Goal: Book appointment/travel/reservation

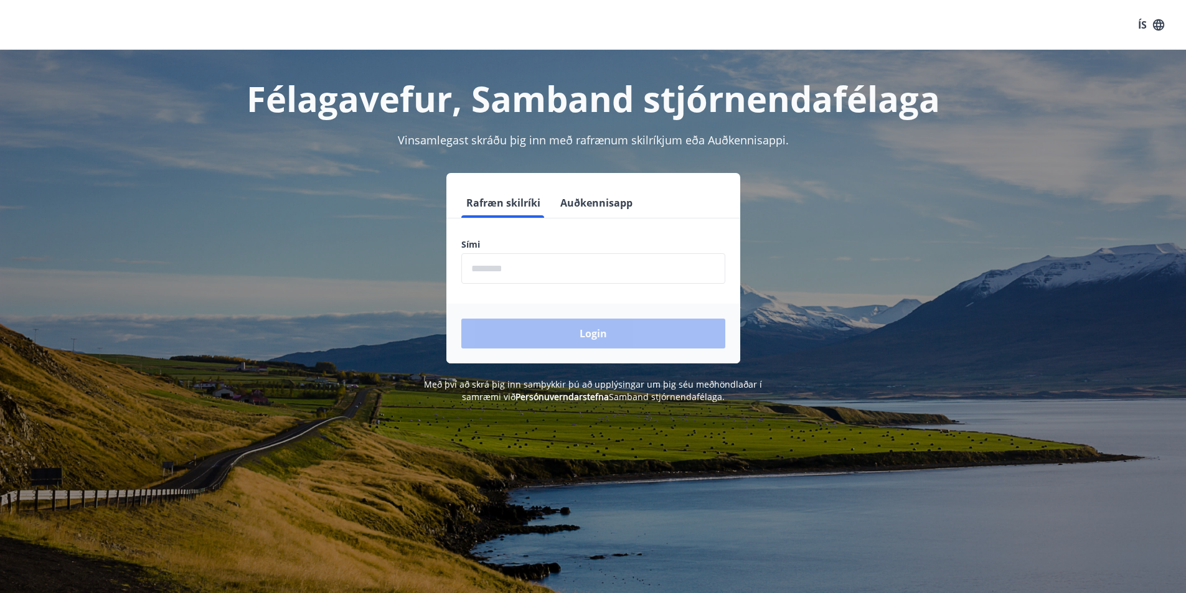
click at [490, 271] on input "phone" at bounding box center [593, 268] width 264 height 31
type input "********"
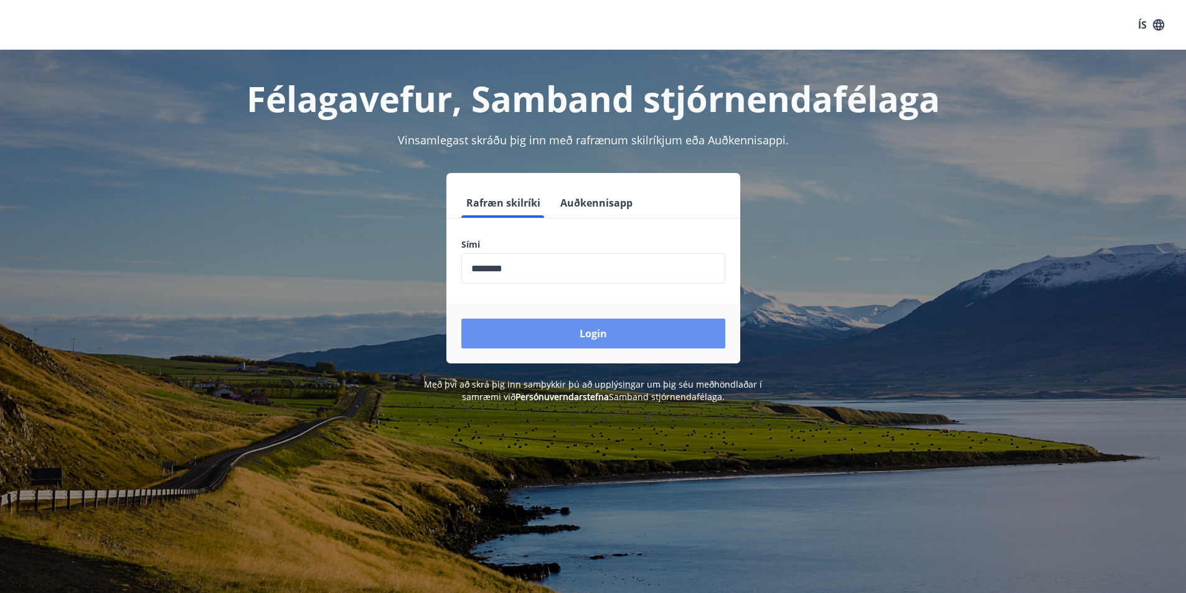
click at [600, 332] on button "Login" at bounding box center [593, 334] width 264 height 30
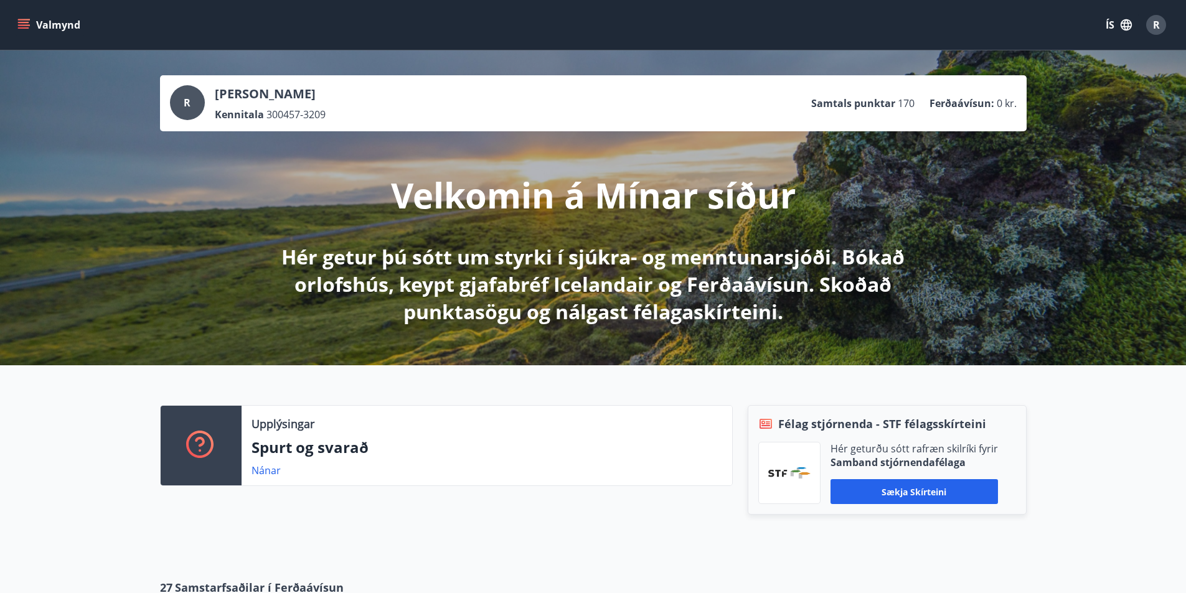
click at [26, 19] on icon "menu" at bounding box center [25, 19] width 14 height 1
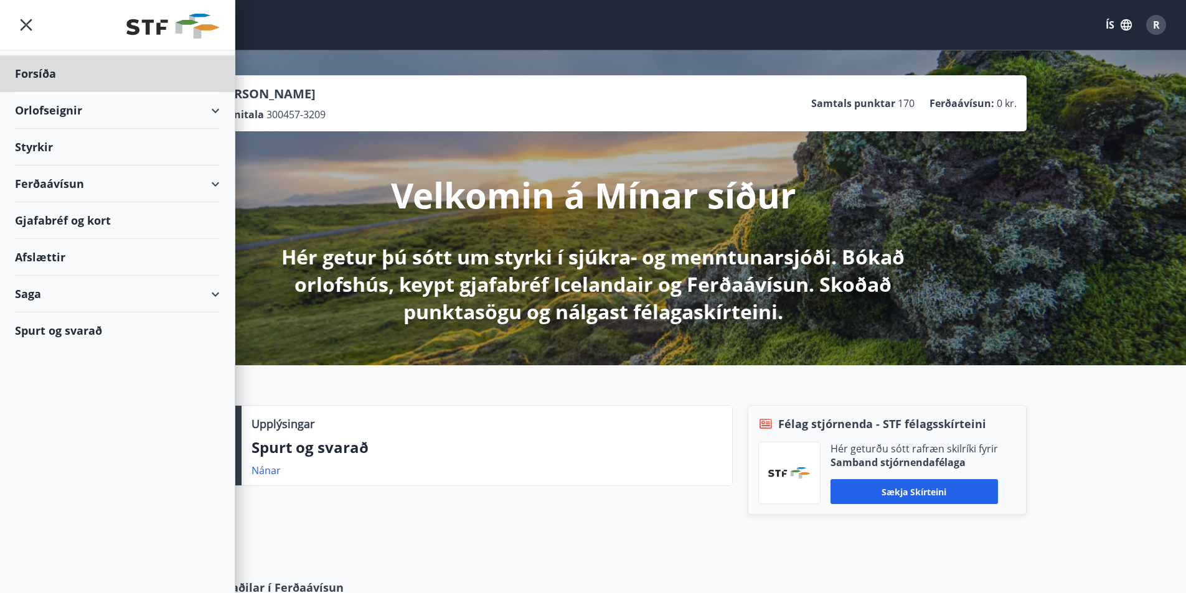
click at [31, 144] on div "Styrkir" at bounding box center [117, 147] width 205 height 37
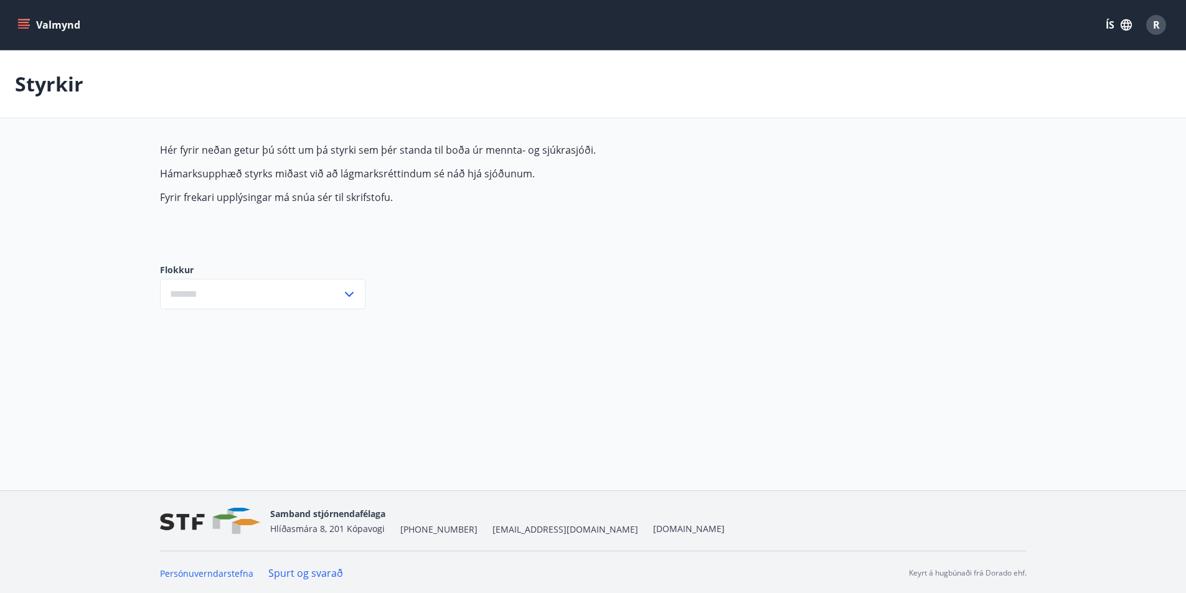
type input "***"
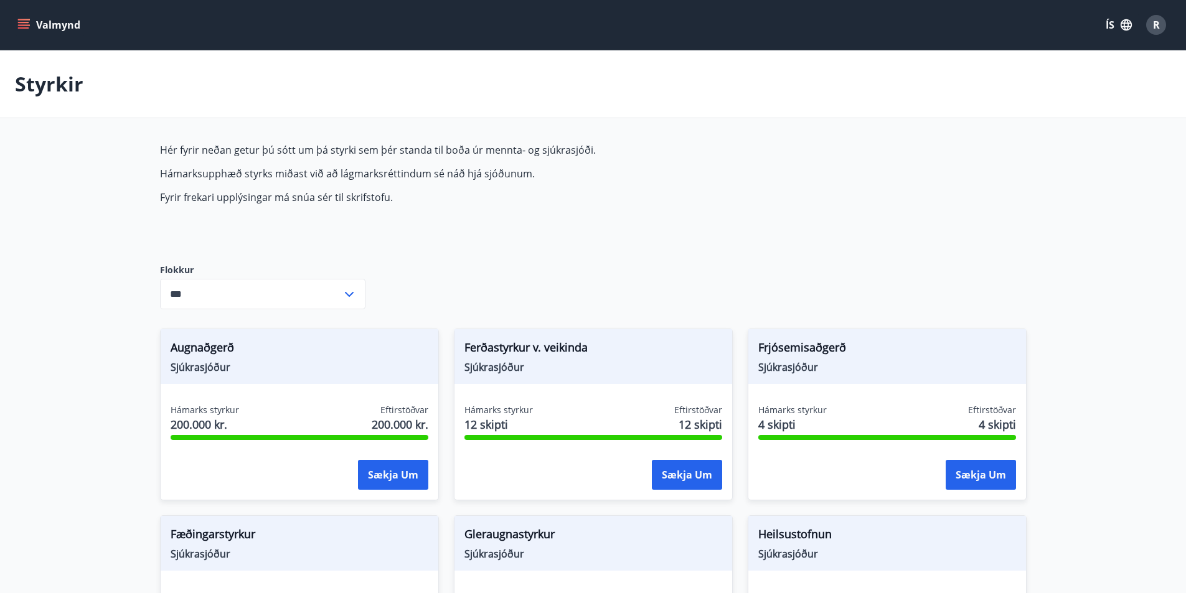
click at [20, 19] on icon "menu" at bounding box center [23, 25] width 12 height 12
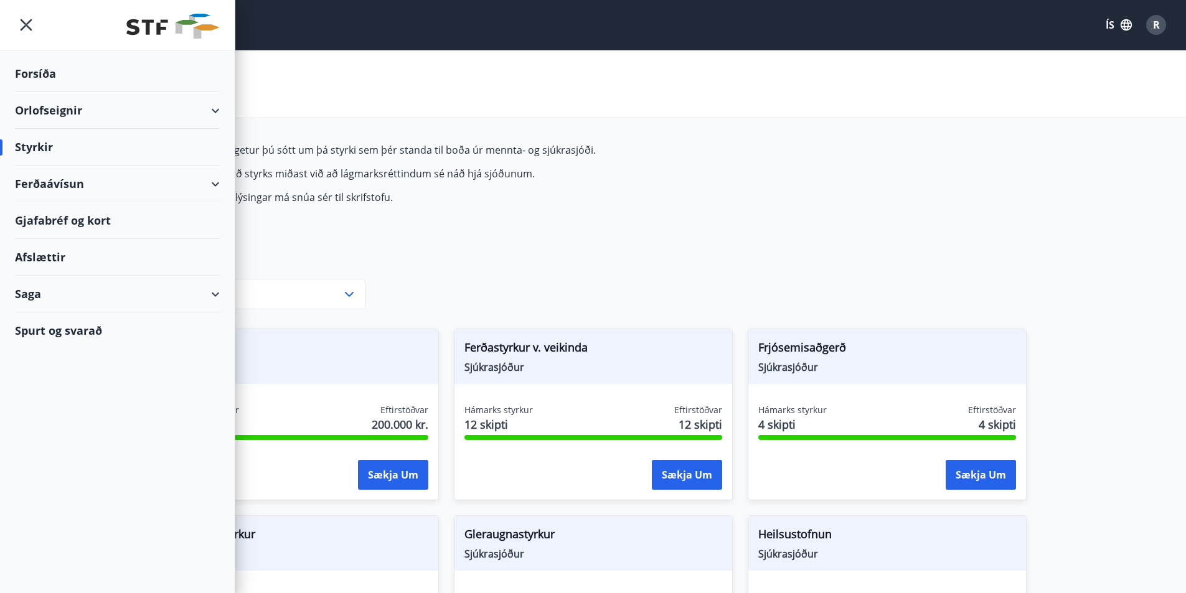
click at [212, 108] on div "Orlofseignir" at bounding box center [117, 110] width 205 height 37
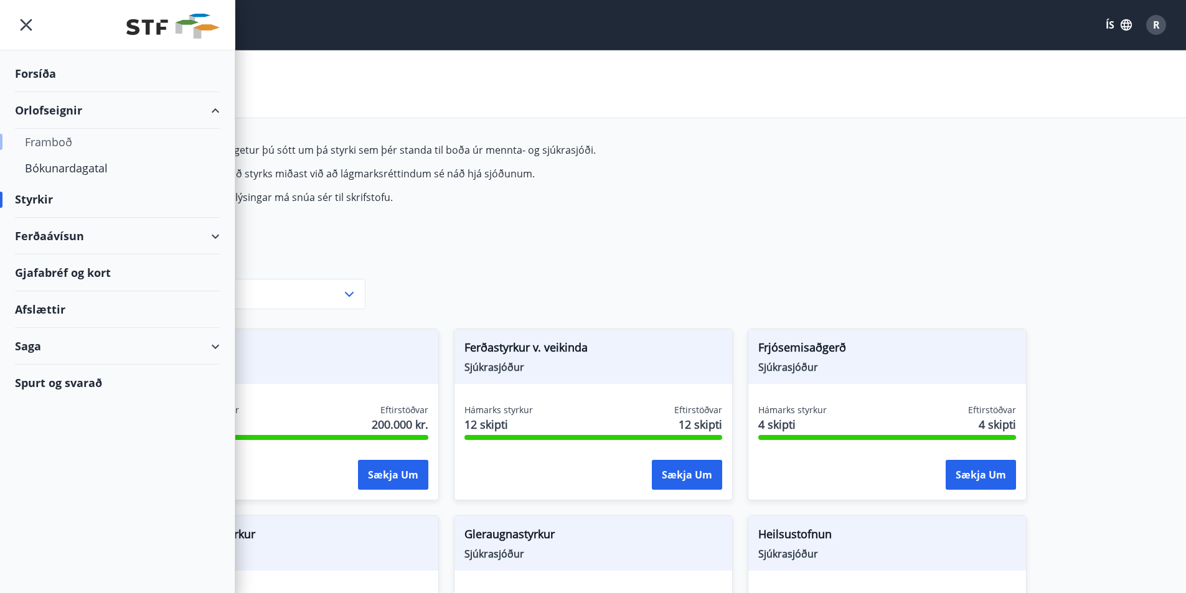
click at [48, 140] on div "Framboð" at bounding box center [117, 142] width 185 height 26
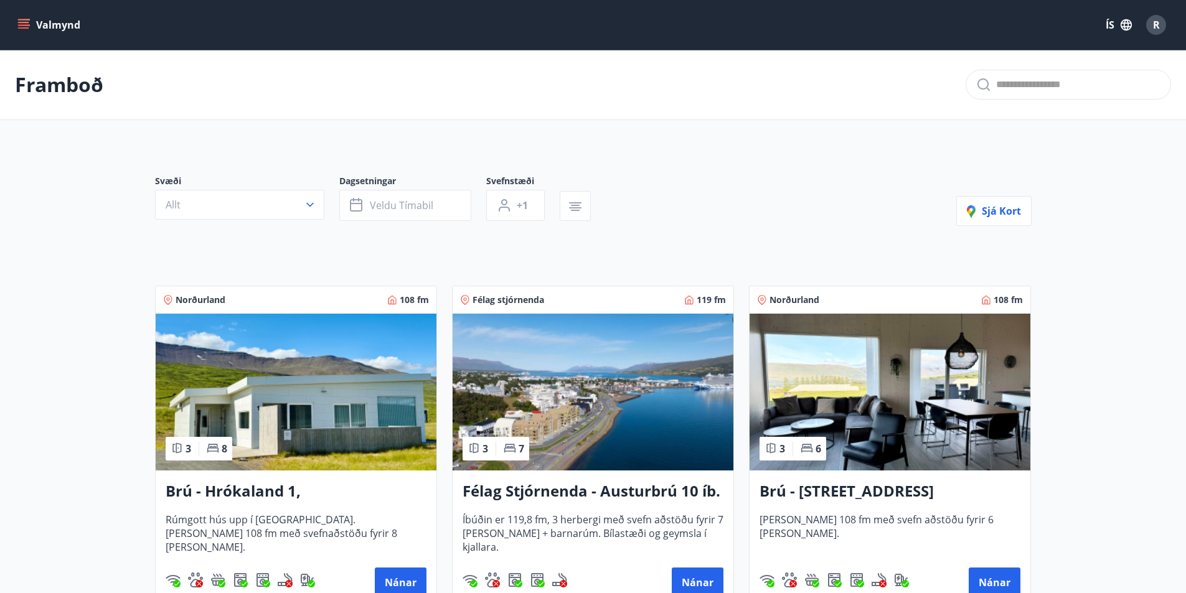
click at [20, 20] on icon "menu" at bounding box center [25, 19] width 14 height 1
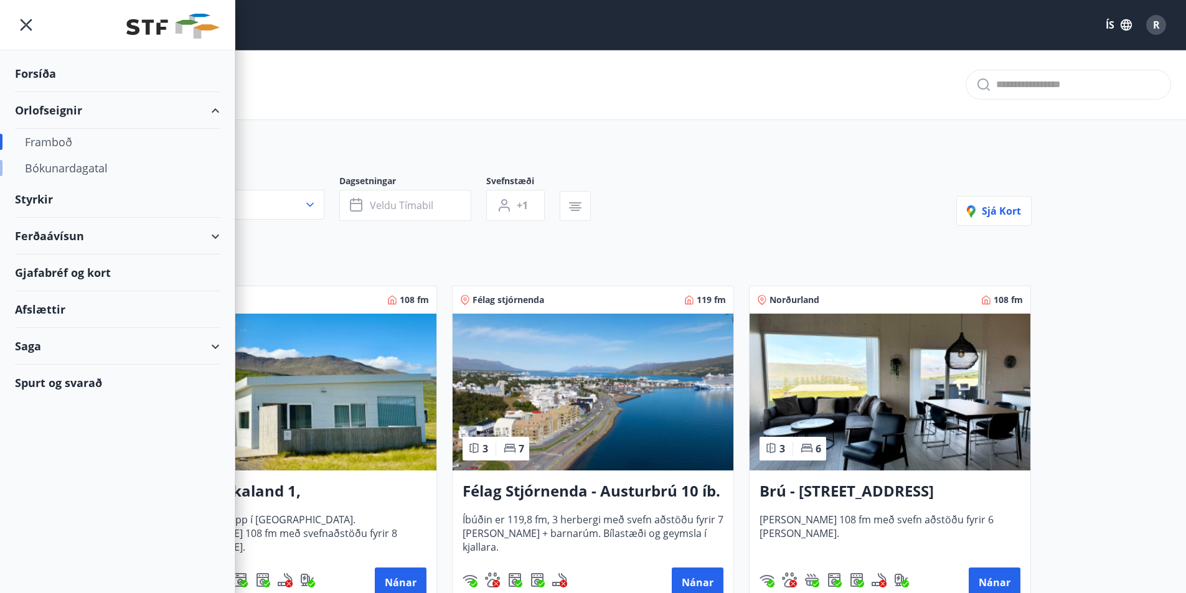
click at [70, 171] on div "Bókunardagatal" at bounding box center [117, 168] width 185 height 26
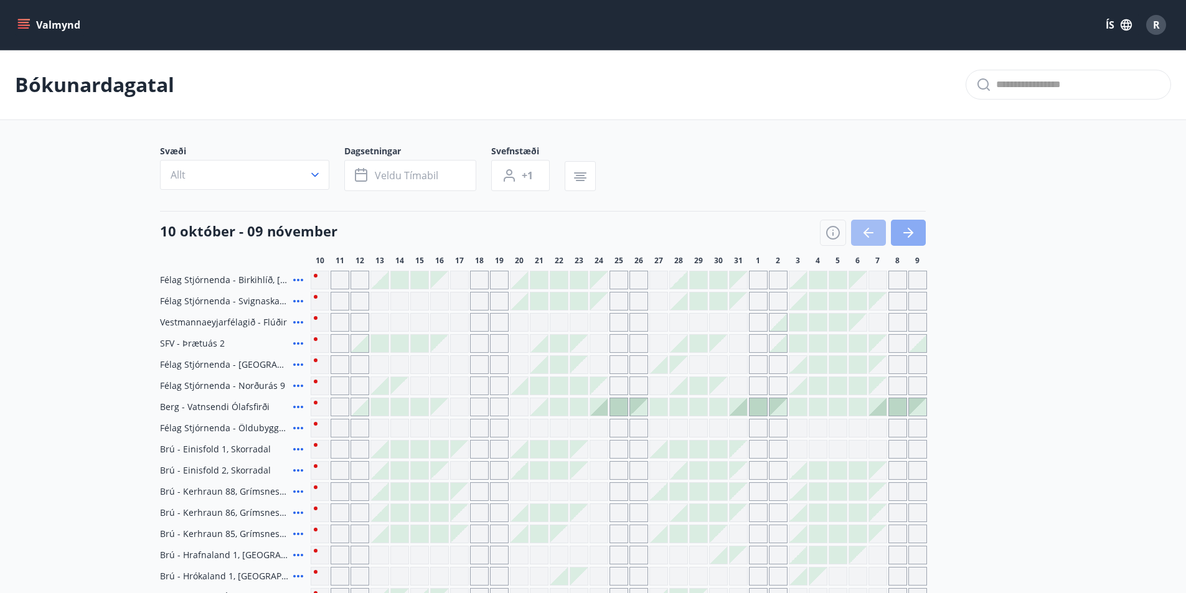
click at [906, 232] on icon "button" at bounding box center [908, 232] width 10 height 1
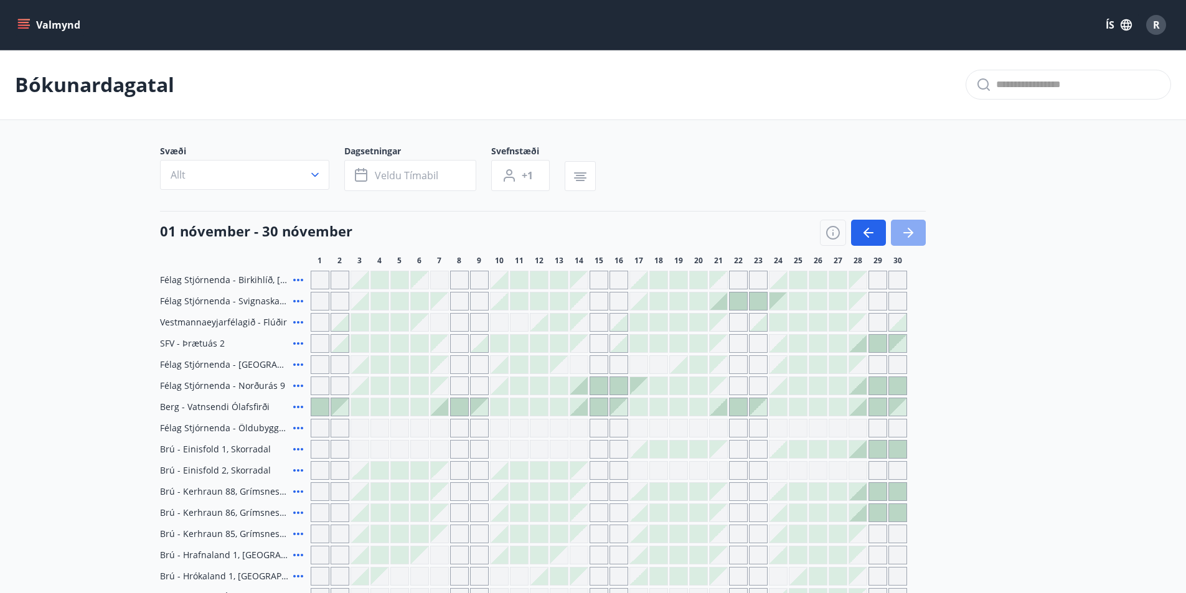
click at [908, 228] on icon "button" at bounding box center [911, 233] width 6 height 10
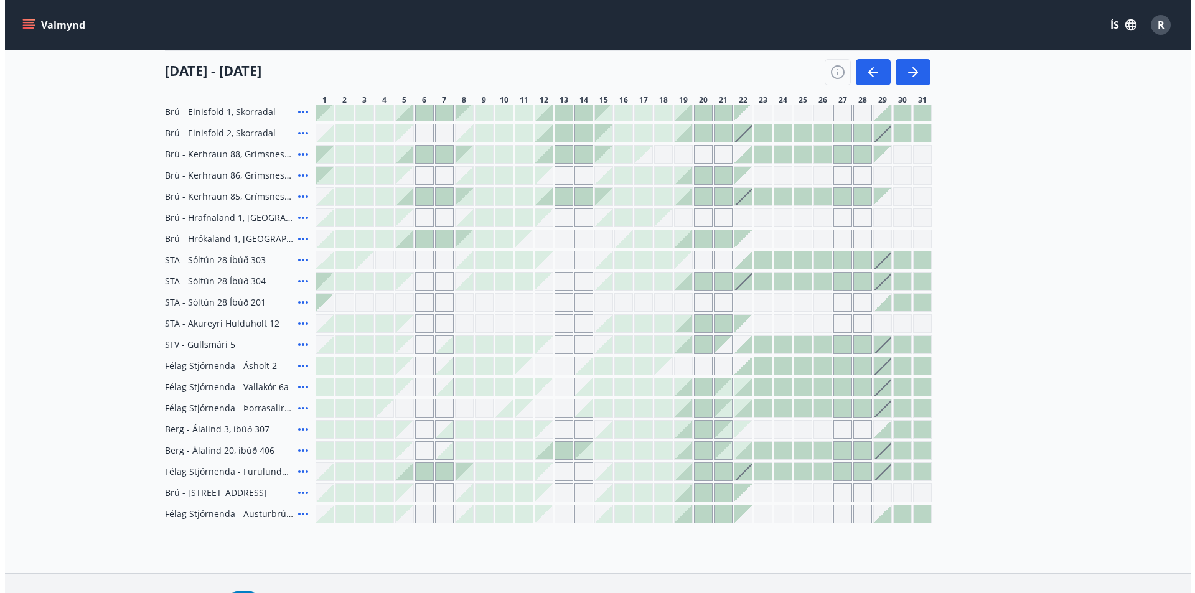
scroll to position [339, 0]
click at [295, 298] on icon at bounding box center [298, 300] width 15 height 15
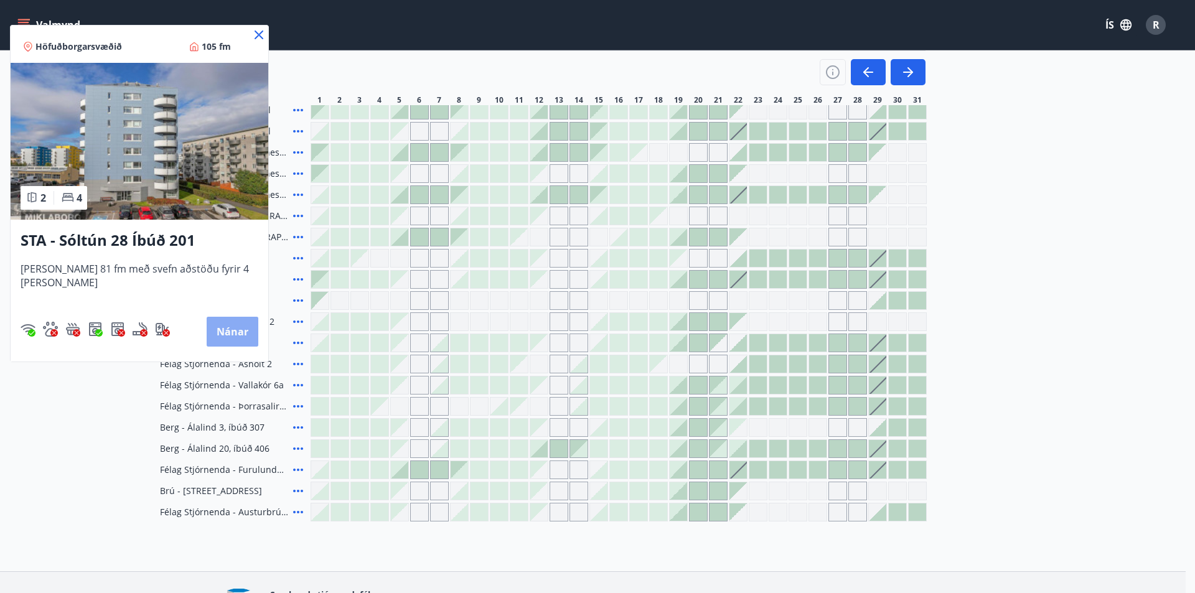
click at [214, 326] on button "Nánar" at bounding box center [233, 332] width 52 height 30
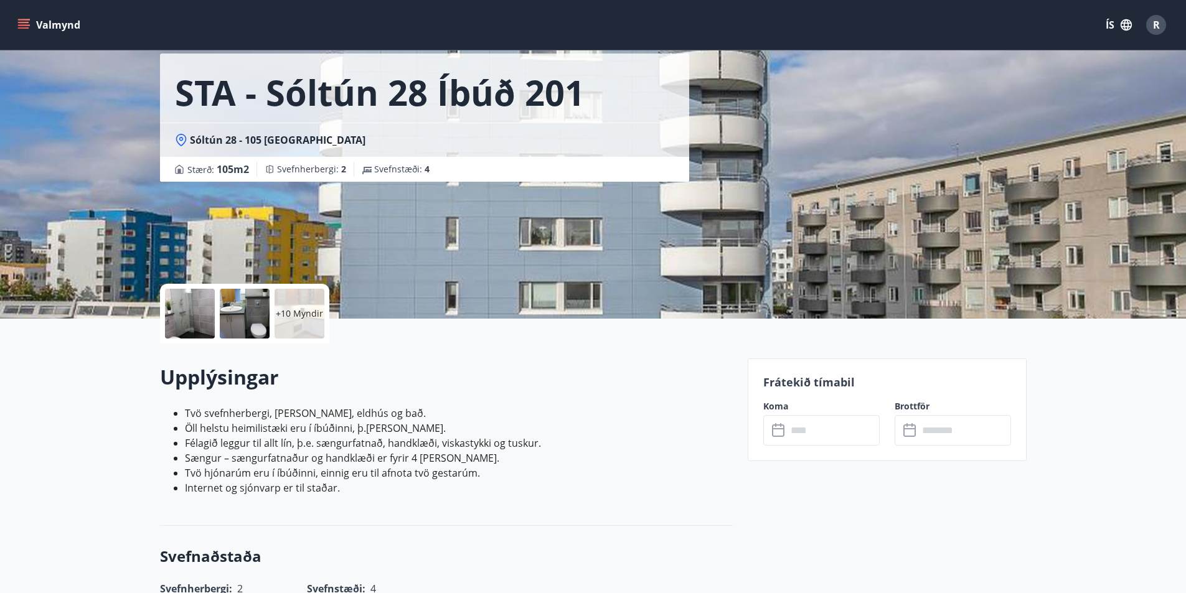
scroll to position [83, 0]
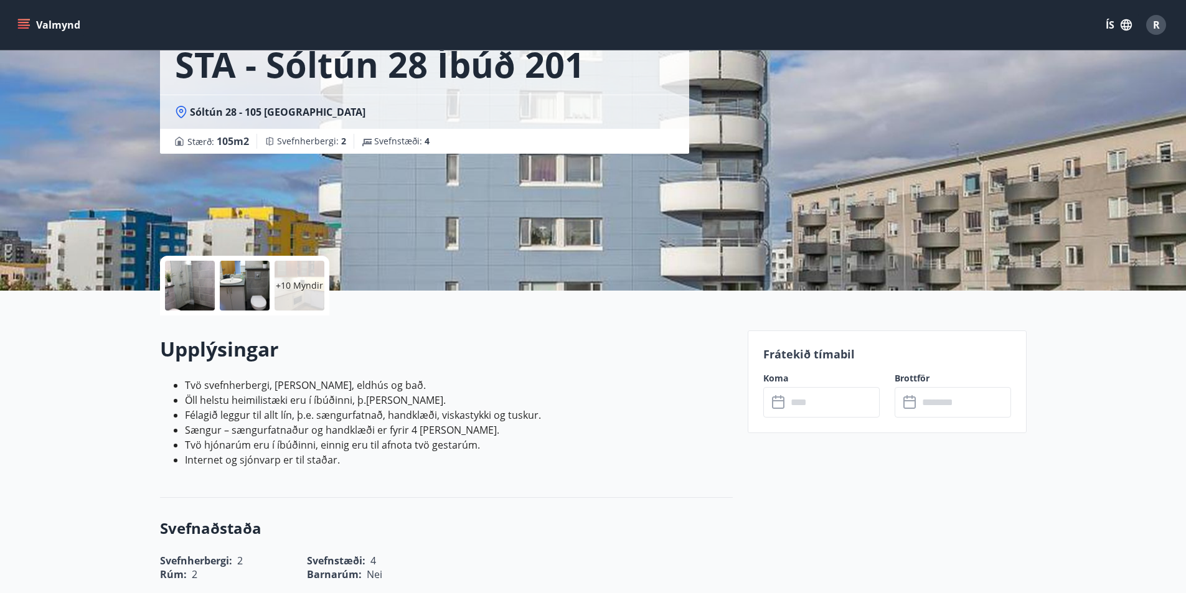
click at [797, 400] on input "text" at bounding box center [833, 402] width 93 height 31
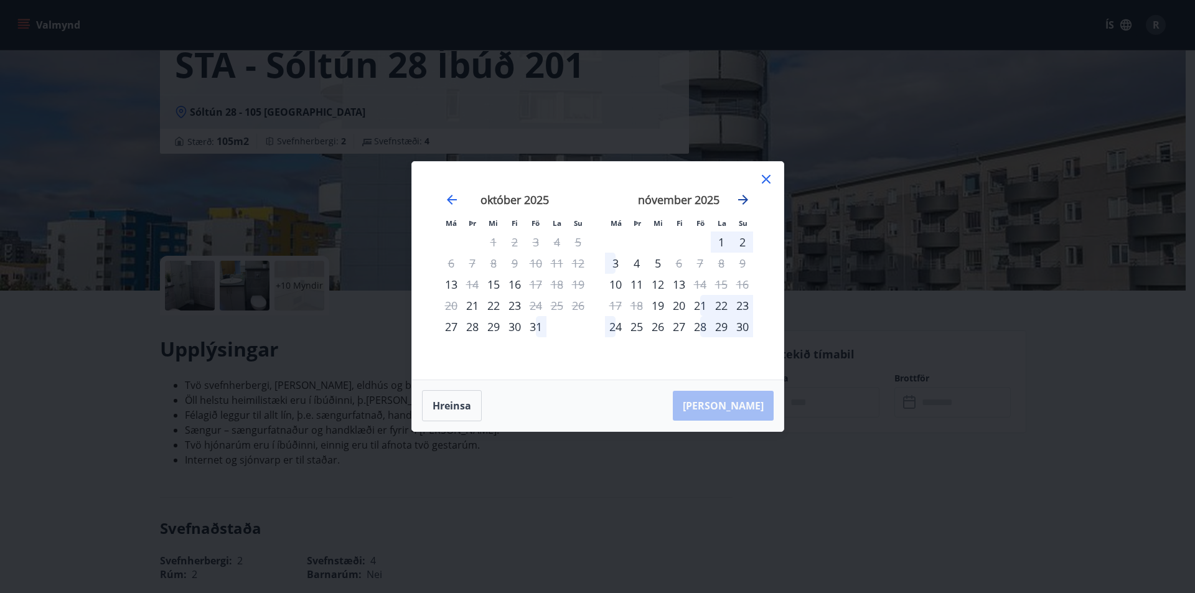
click at [741, 199] on icon "Move forward to switch to the next month." at bounding box center [743, 200] width 10 height 10
click at [679, 242] on div "4" at bounding box center [679, 242] width 21 height 21
click at [453, 403] on button "Hreinsa" at bounding box center [452, 405] width 60 height 31
click at [766, 174] on icon at bounding box center [766, 179] width 15 height 15
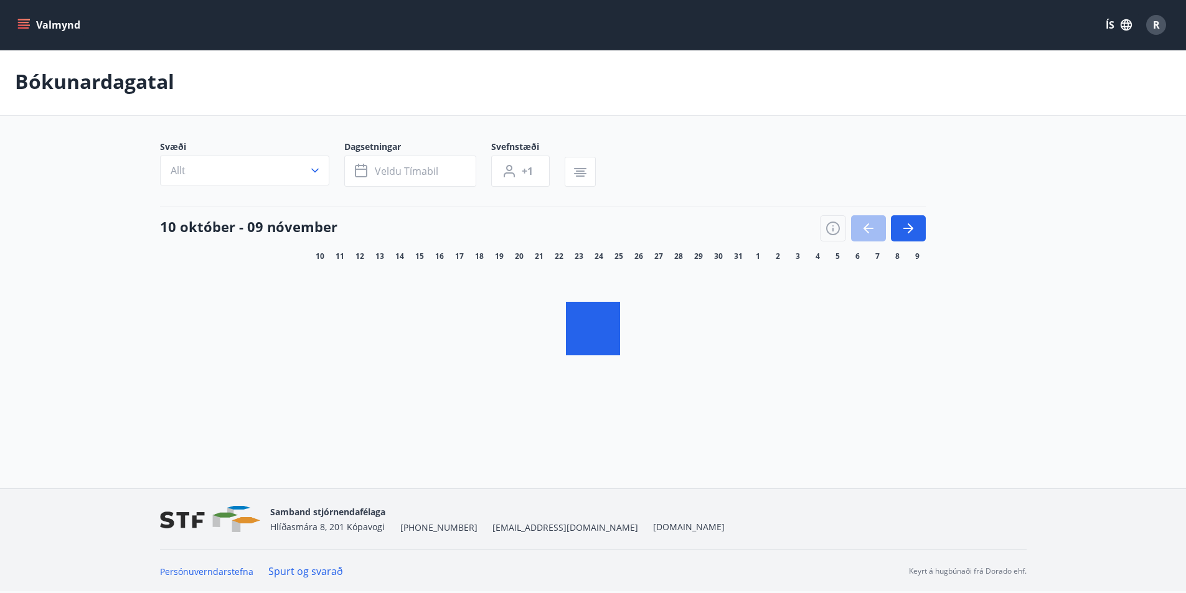
scroll to position [2, 0]
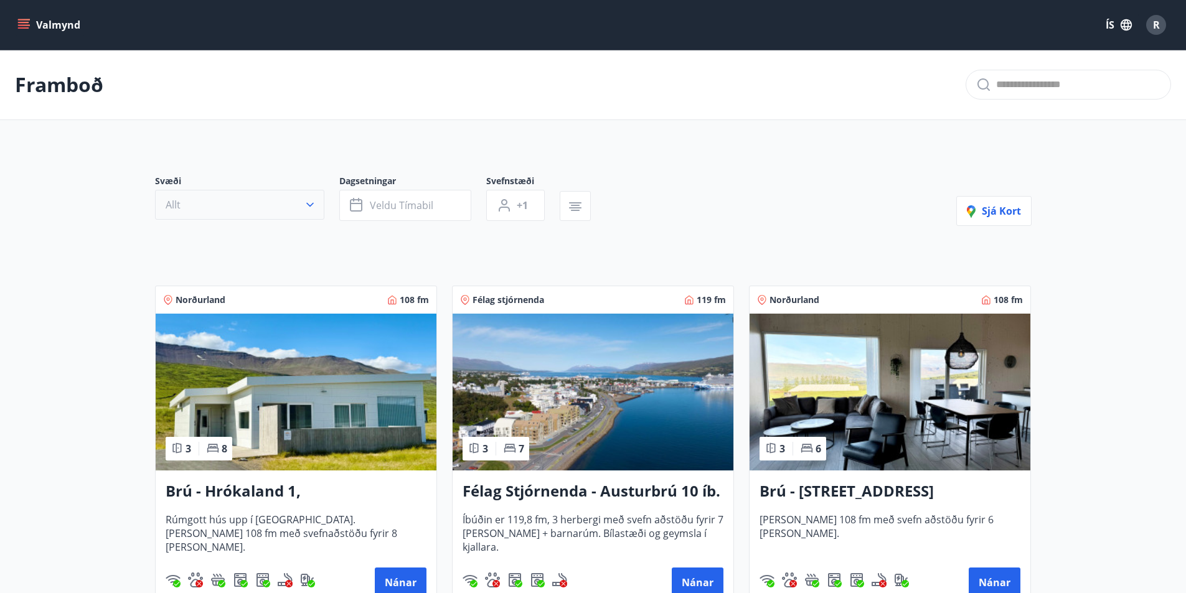
click at [306, 200] on icon "button" at bounding box center [310, 205] width 12 height 12
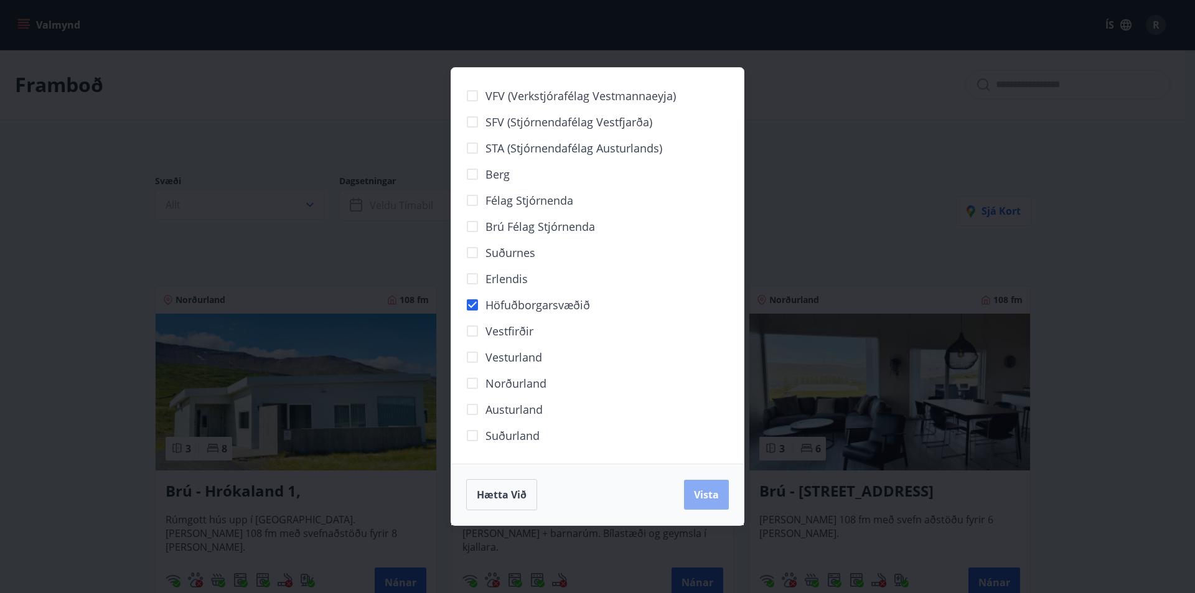
click at [709, 492] on span "Vista" at bounding box center [706, 495] width 25 height 14
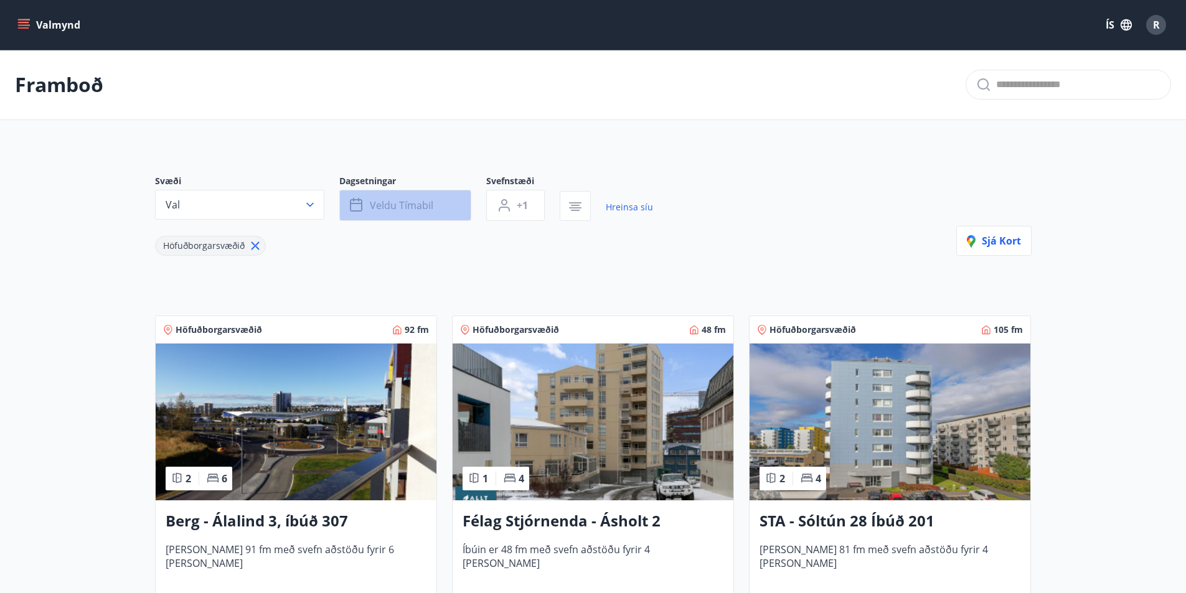
click at [423, 197] on button "Veldu tímabil" at bounding box center [405, 205] width 132 height 31
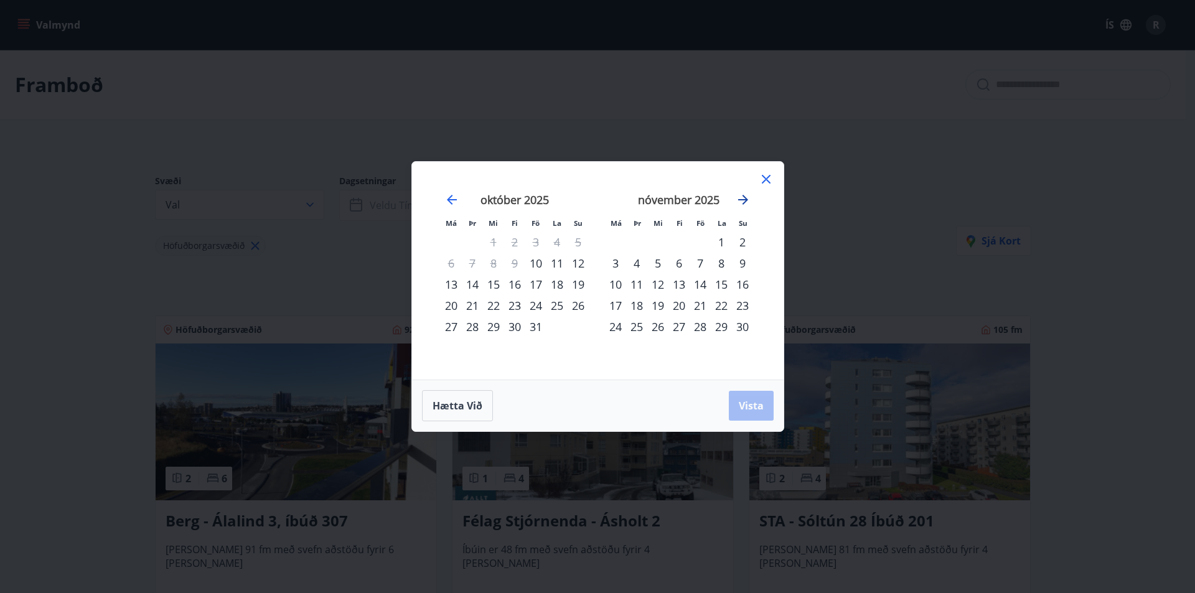
click at [740, 197] on icon "Move forward to switch to the next month." at bounding box center [743, 199] width 15 height 15
click at [677, 239] on div "4" at bounding box center [679, 242] width 21 height 21
click at [739, 403] on span "Vista" at bounding box center [751, 406] width 25 height 14
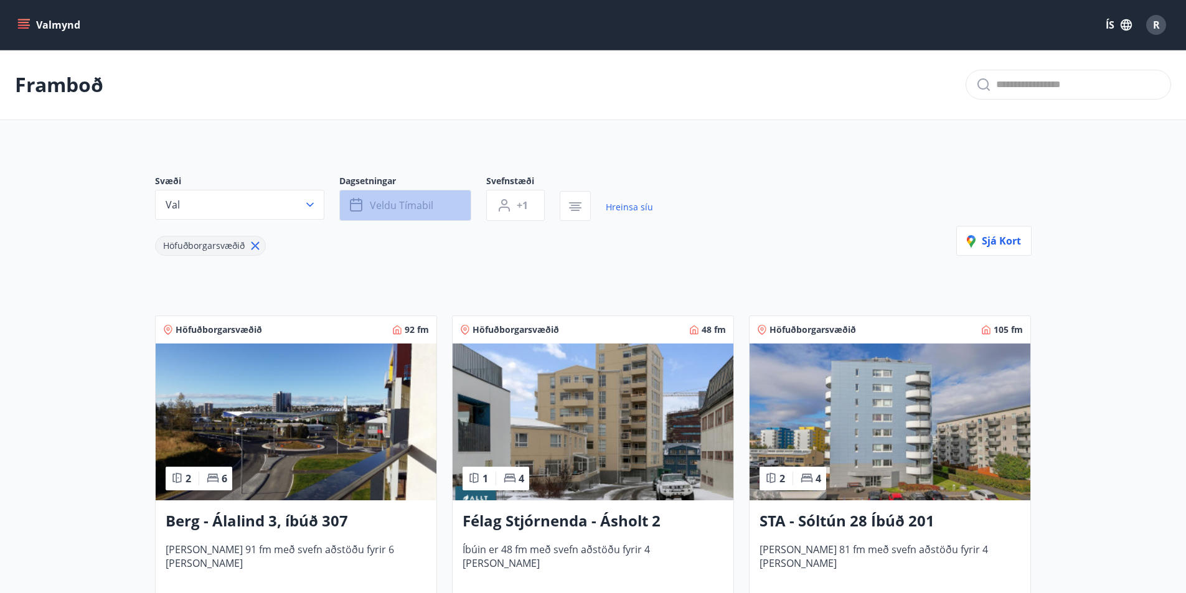
click at [434, 197] on button "Veldu tímabil" at bounding box center [405, 205] width 132 height 31
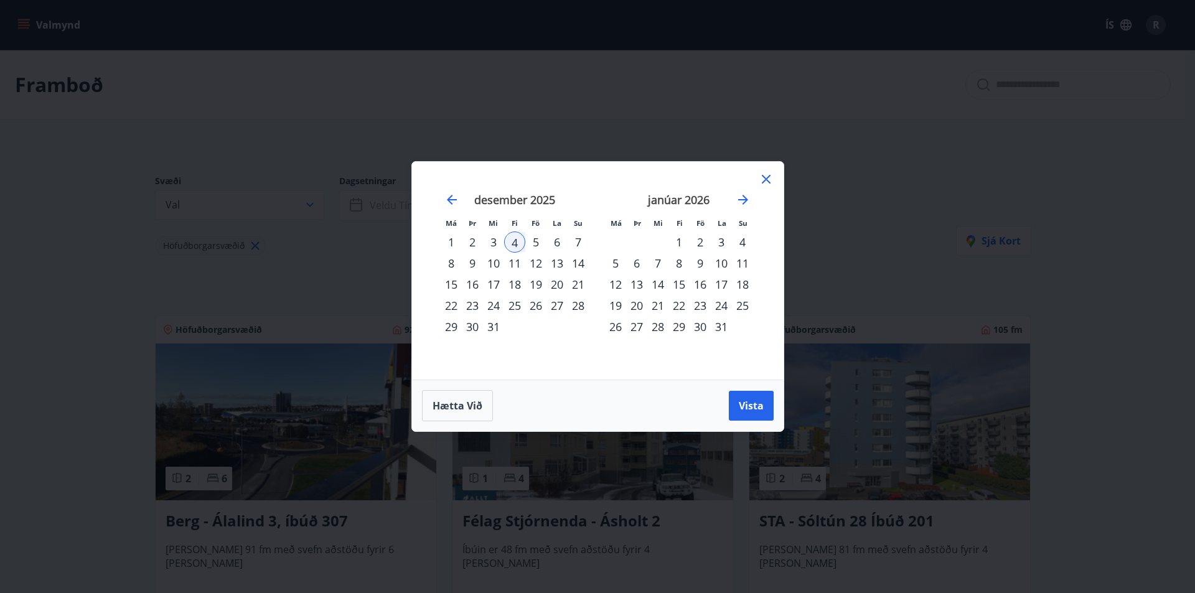
click at [578, 235] on div "7" at bounding box center [578, 242] width 21 height 21
click at [752, 404] on span "Vista" at bounding box center [751, 406] width 25 height 14
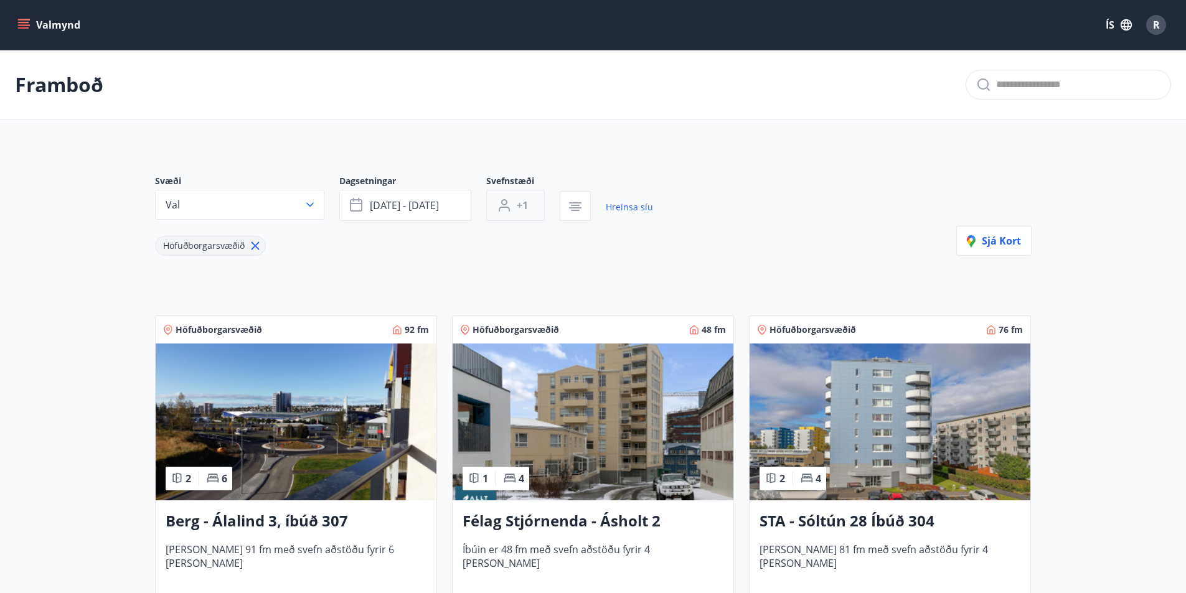
click at [509, 202] on icon "button" at bounding box center [504, 205] width 15 height 15
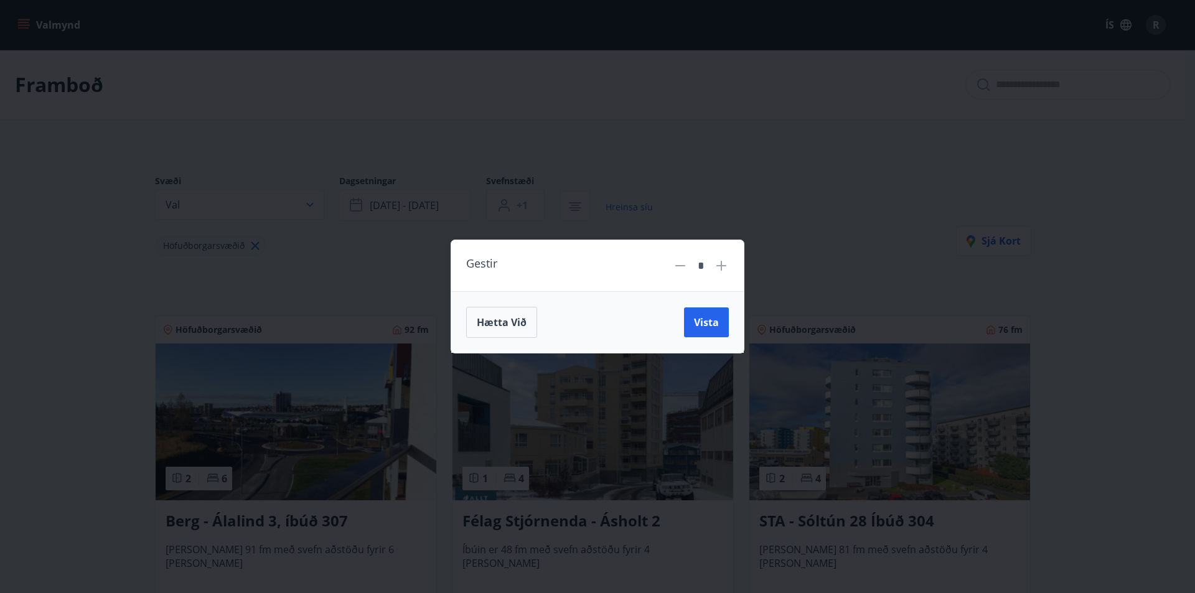
click at [723, 263] on icon at bounding box center [721, 265] width 15 height 15
click at [723, 262] on icon at bounding box center [721, 265] width 15 height 15
click at [705, 317] on span "Vista" at bounding box center [706, 323] width 25 height 14
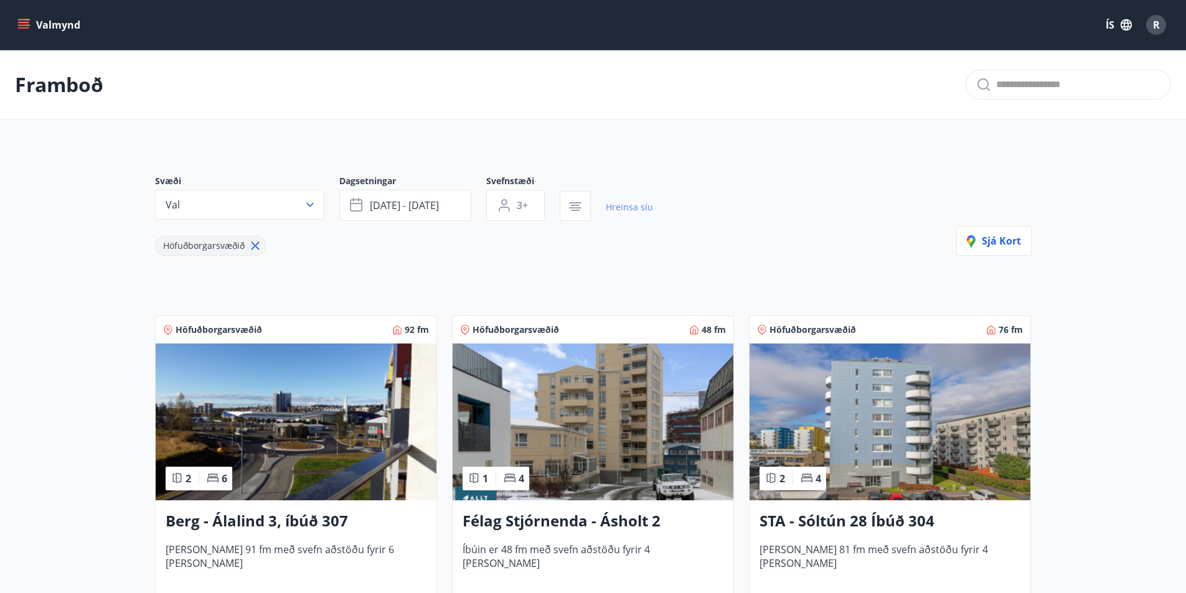
click at [625, 207] on link "Hreinsa síu" at bounding box center [629, 207] width 47 height 27
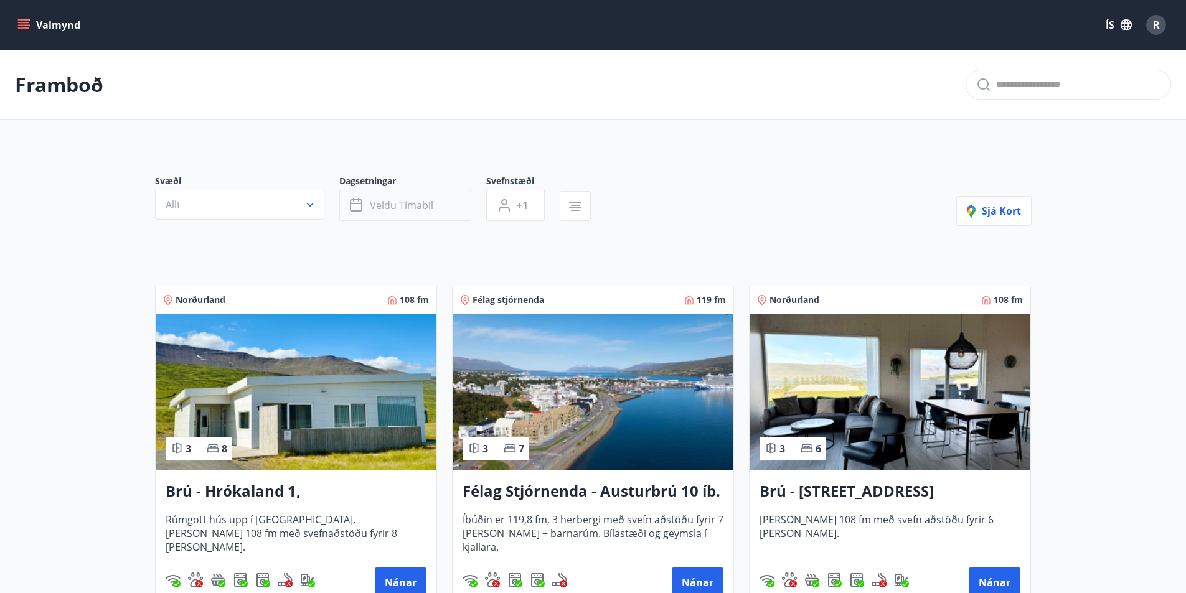
click at [392, 198] on button "Veldu tímabil" at bounding box center [405, 205] width 132 height 31
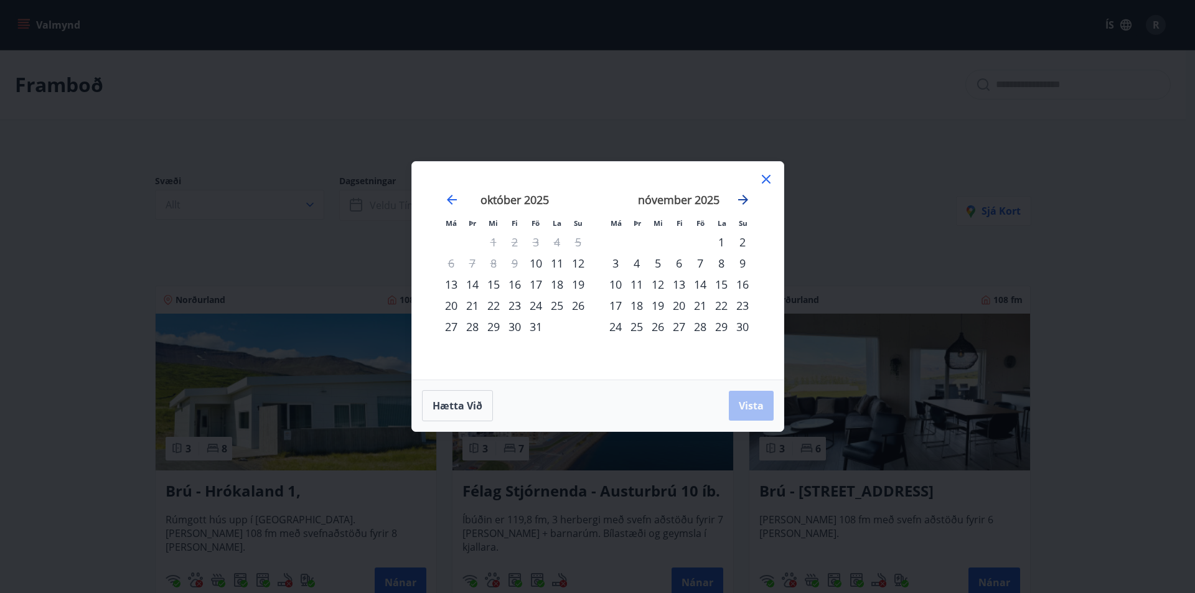
click at [737, 195] on icon "Move forward to switch to the next month." at bounding box center [743, 199] width 15 height 15
click at [677, 237] on div "4" at bounding box center [679, 242] width 21 height 21
click at [742, 236] on div "7" at bounding box center [742, 242] width 21 height 21
click at [748, 402] on span "Vista" at bounding box center [751, 406] width 25 height 14
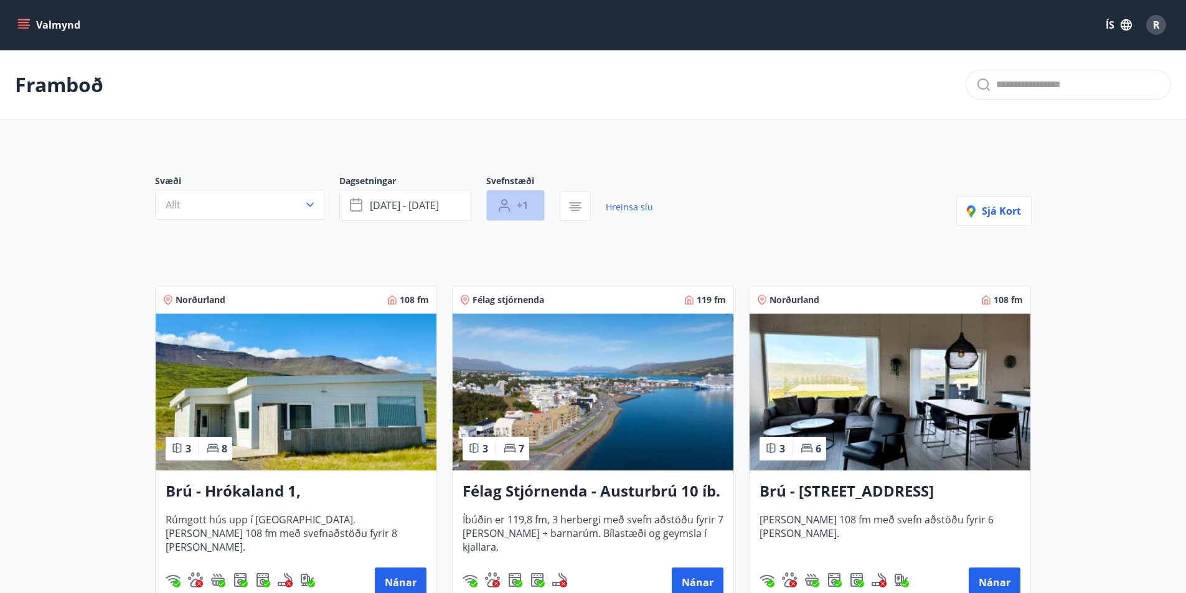
click at [530, 205] on button "+1" at bounding box center [515, 205] width 59 height 31
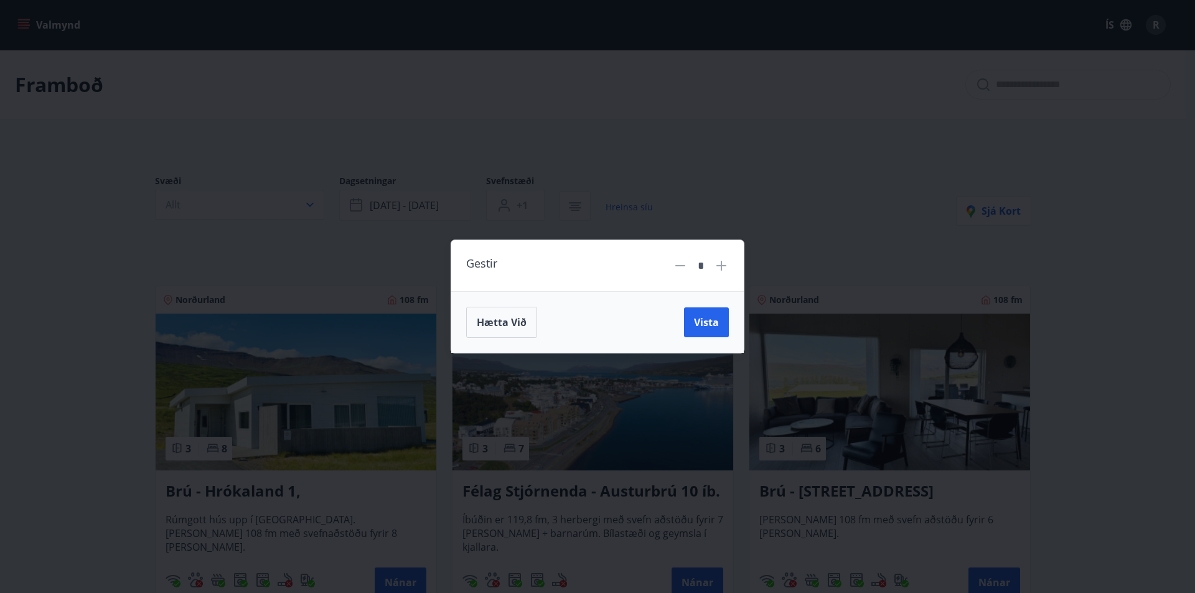
click at [721, 264] on icon at bounding box center [721, 265] width 15 height 15
click at [722, 263] on icon at bounding box center [722, 266] width 10 height 10
type input "*"
click at [702, 321] on span "Vista" at bounding box center [706, 323] width 25 height 14
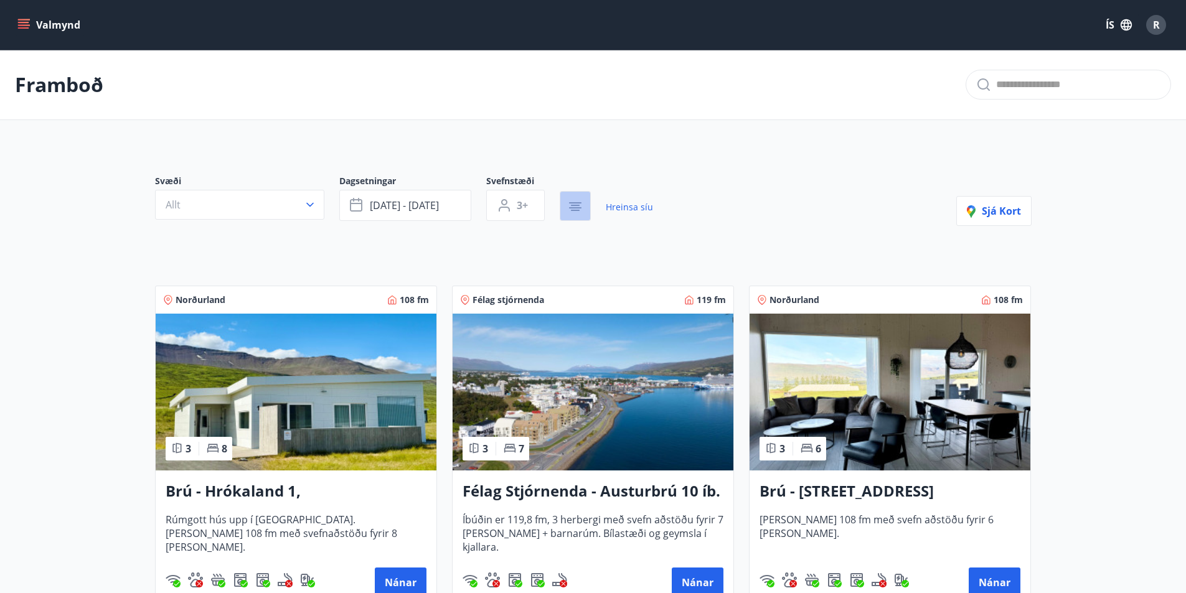
click at [573, 202] on icon "button" at bounding box center [575, 202] width 12 height 1
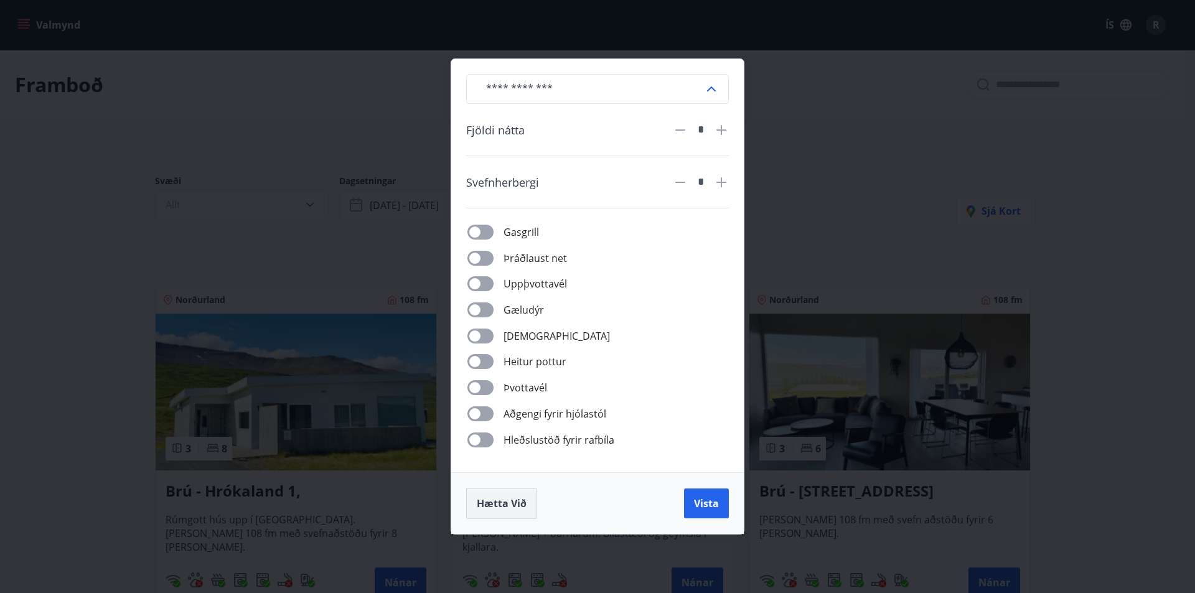
click at [499, 501] on span "Hætta við" at bounding box center [502, 504] width 50 height 14
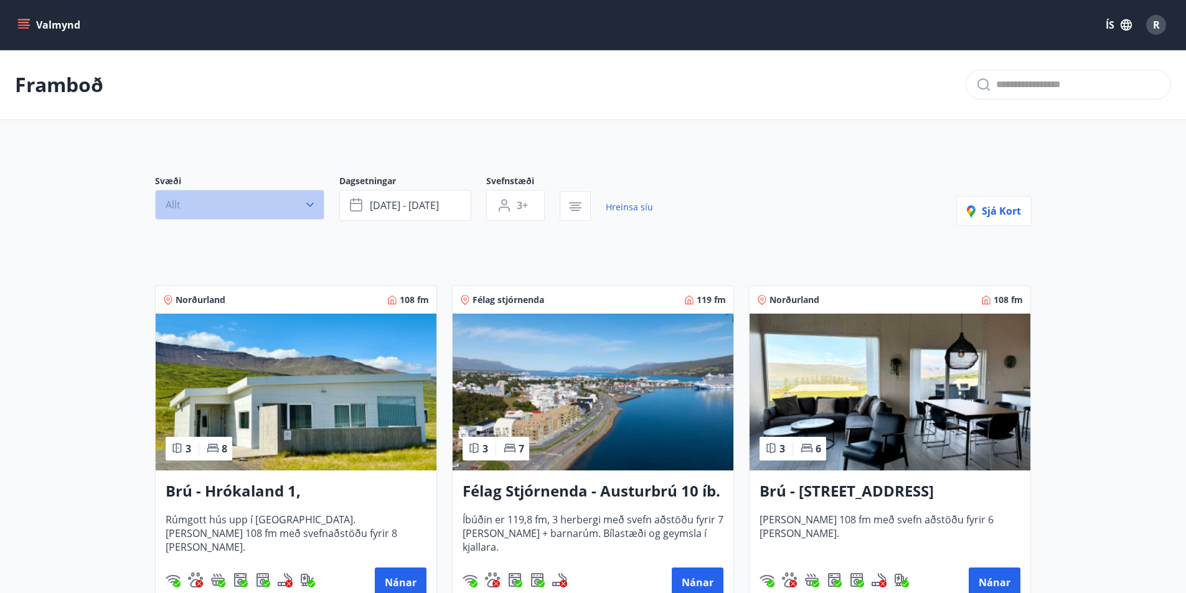
click at [311, 204] on icon "button" at bounding box center [310, 205] width 12 height 12
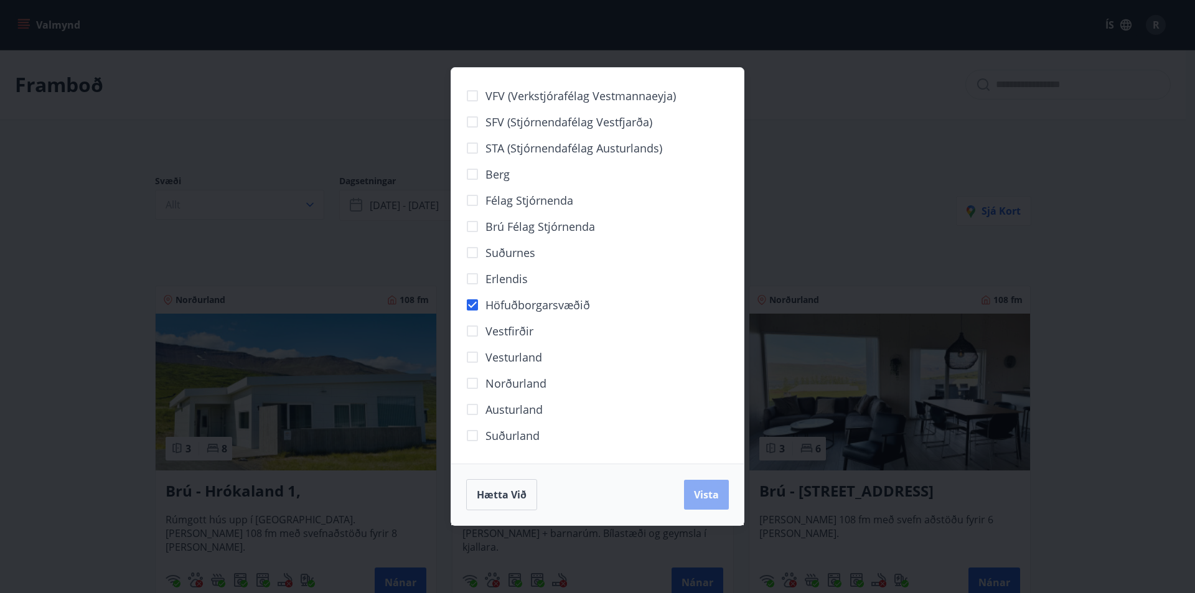
click at [710, 491] on span "Vista" at bounding box center [706, 495] width 25 height 14
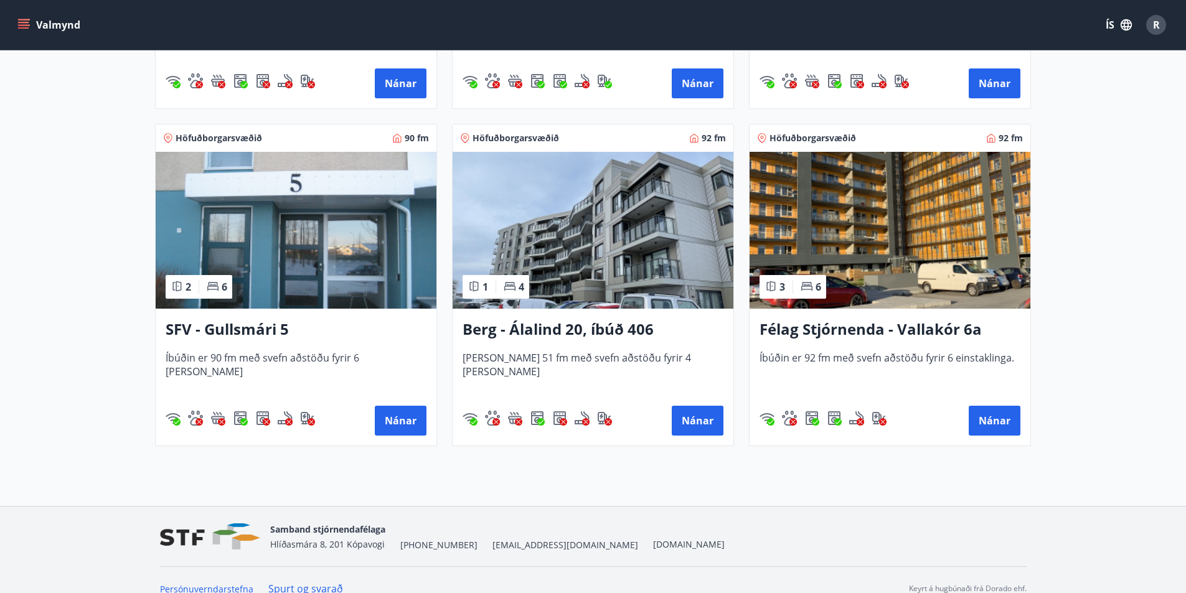
scroll to position [547, 0]
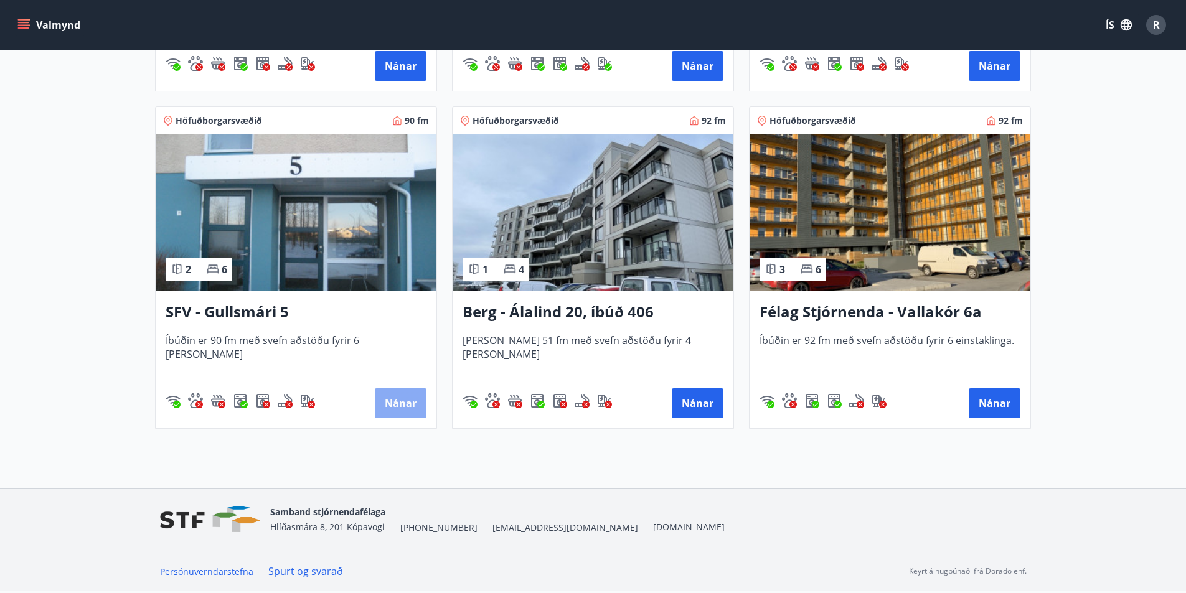
click at [397, 401] on button "Nánar" at bounding box center [401, 403] width 52 height 30
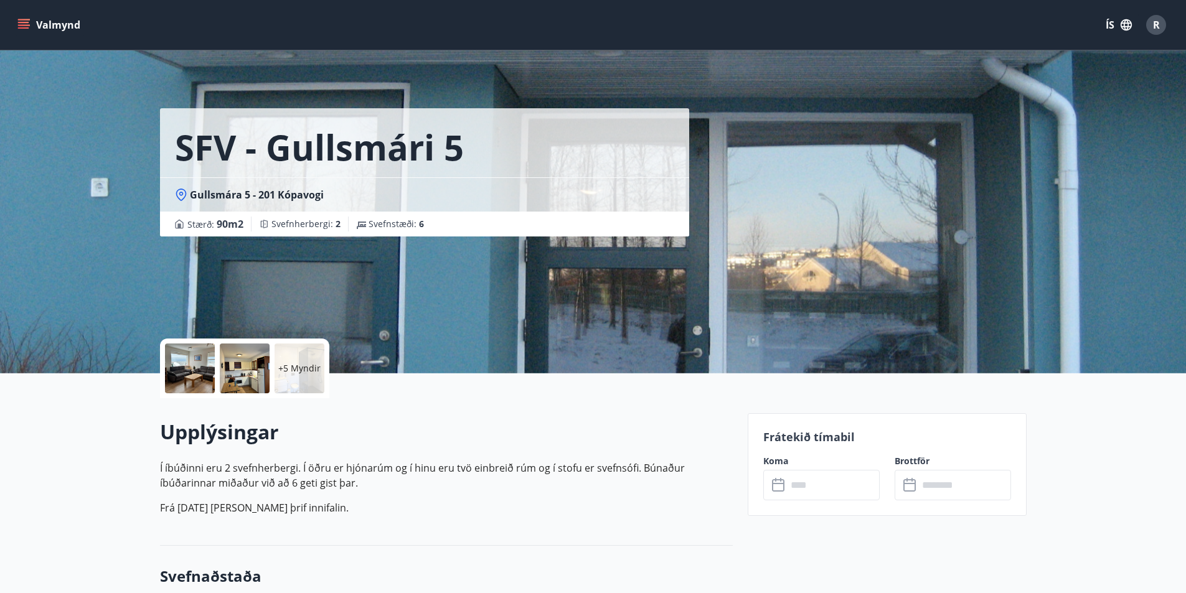
click at [839, 484] on input "text" at bounding box center [833, 485] width 93 height 31
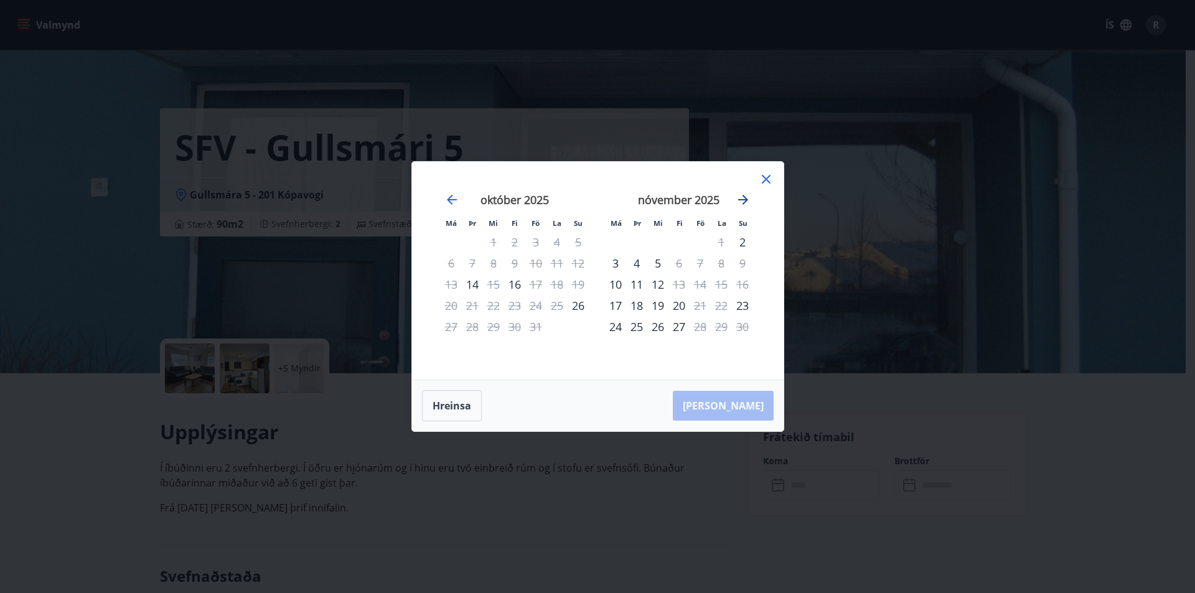
click at [740, 199] on icon "Move forward to switch to the next month." at bounding box center [743, 200] width 10 height 10
click at [763, 174] on icon at bounding box center [766, 179] width 15 height 15
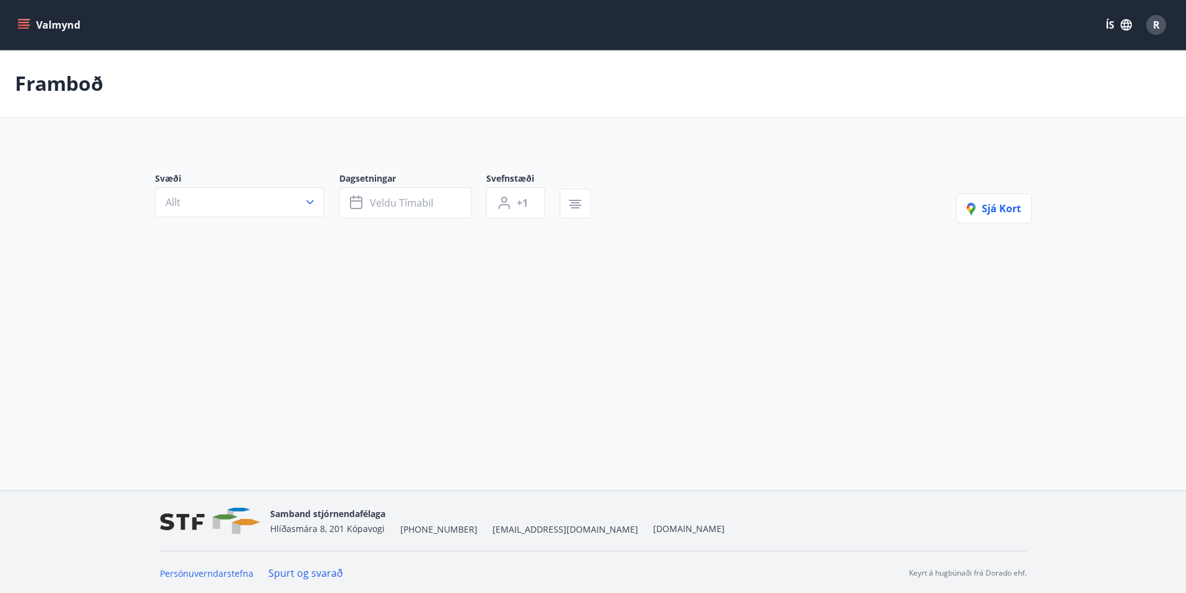
type input "*"
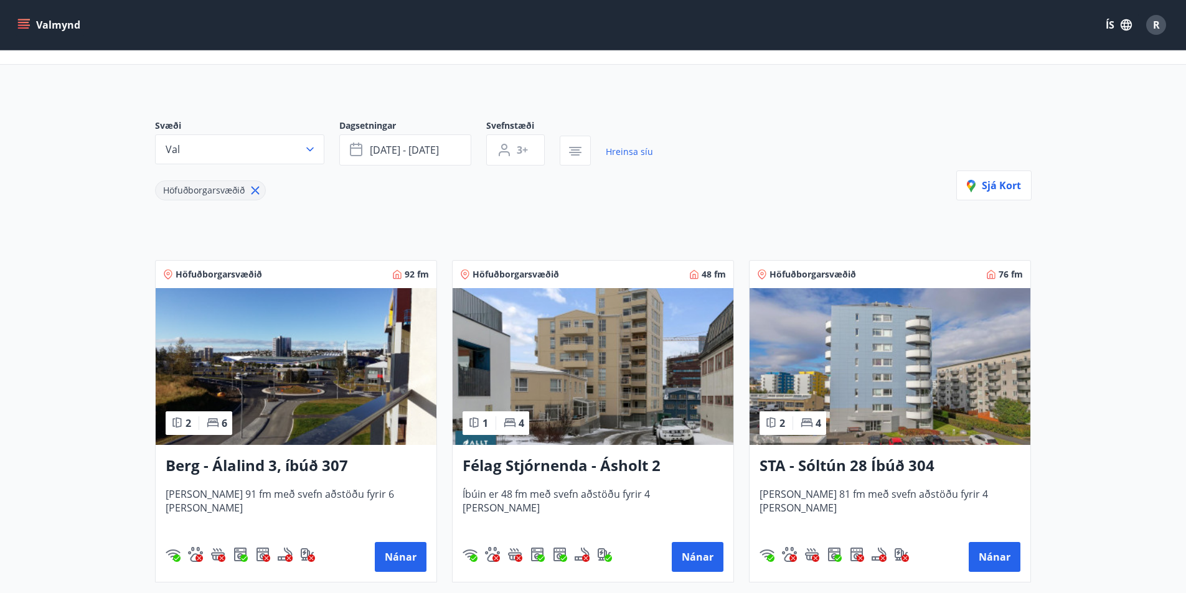
scroll to position [83, 0]
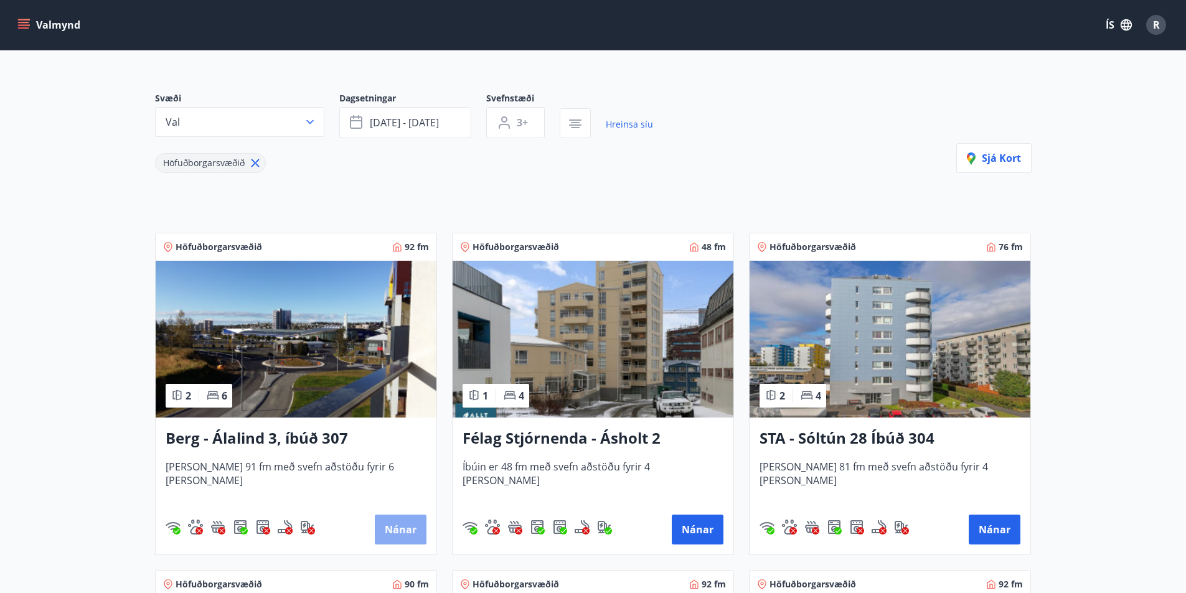
click at [408, 529] on button "Nánar" at bounding box center [401, 530] width 52 height 30
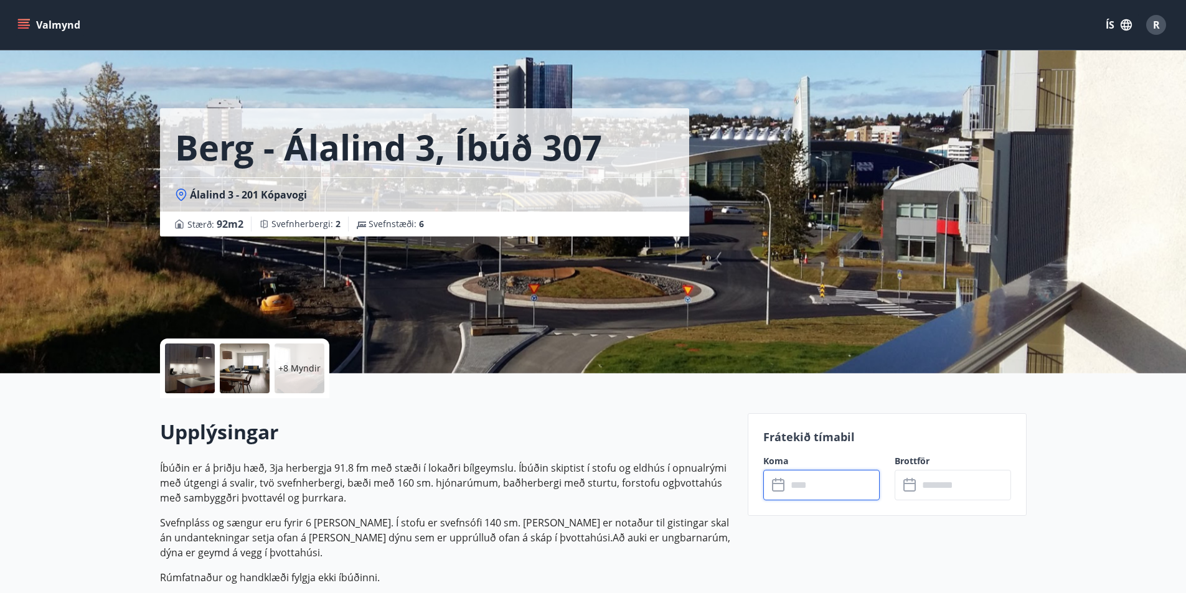
click at [831, 485] on input "text" at bounding box center [833, 485] width 93 height 31
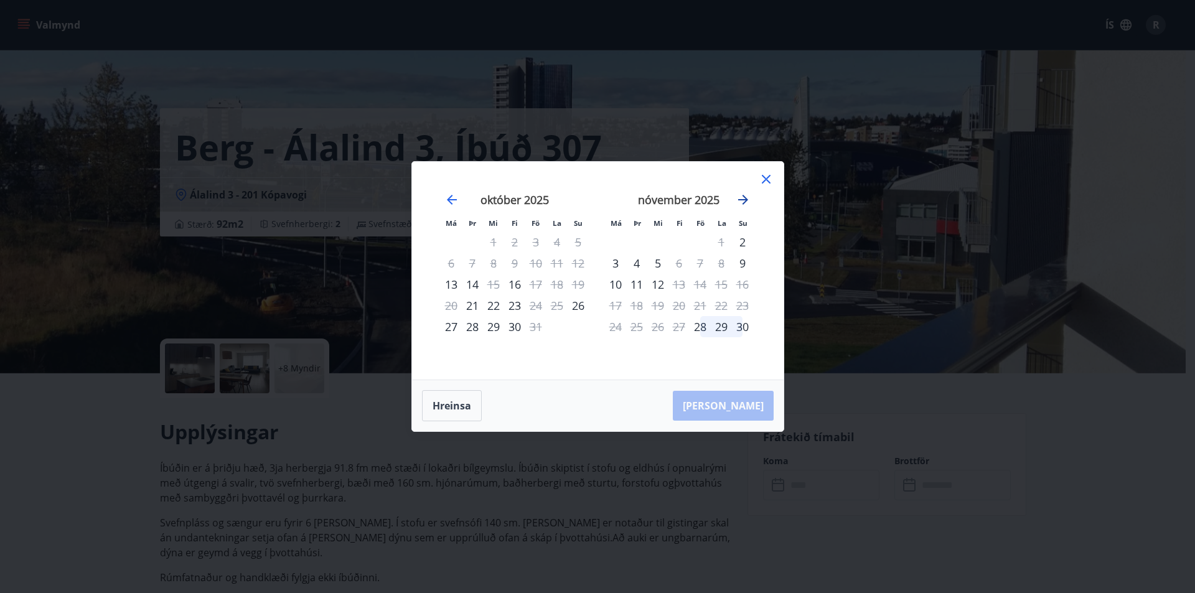
click at [746, 198] on icon "Move forward to switch to the next month." at bounding box center [743, 200] width 10 height 10
click at [763, 179] on icon at bounding box center [766, 179] width 15 height 15
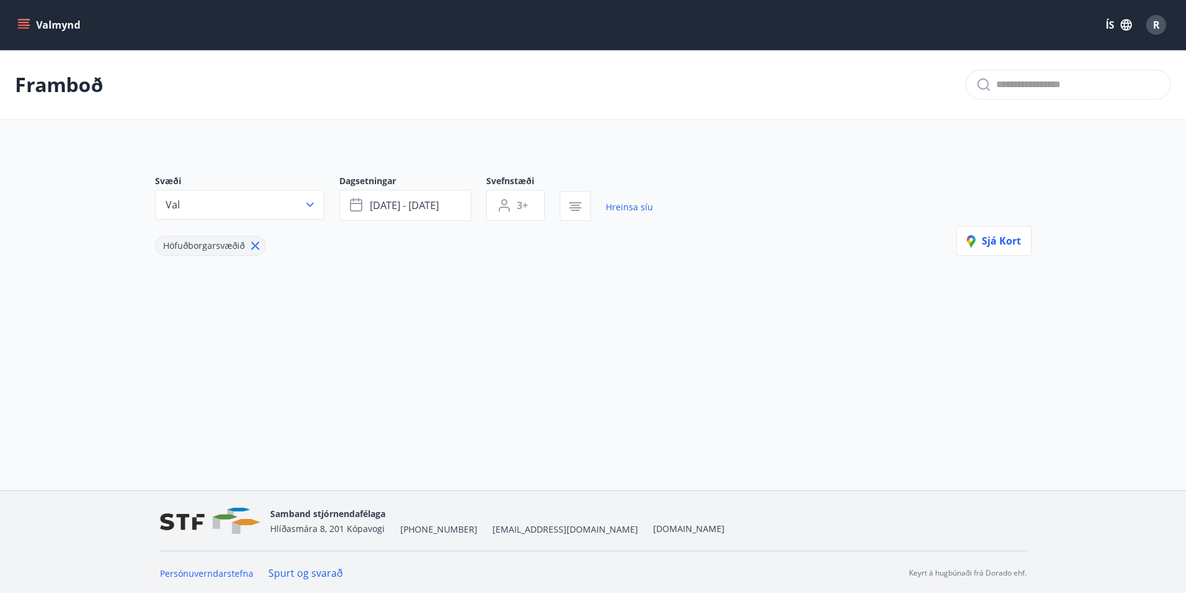
type input "*"
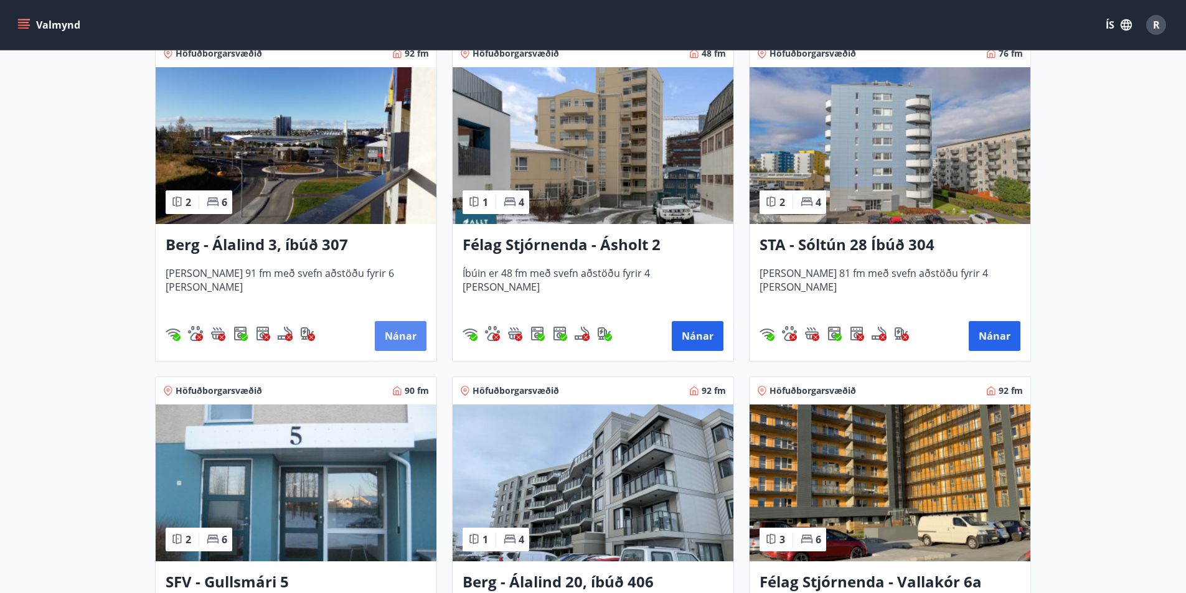
scroll to position [251, 0]
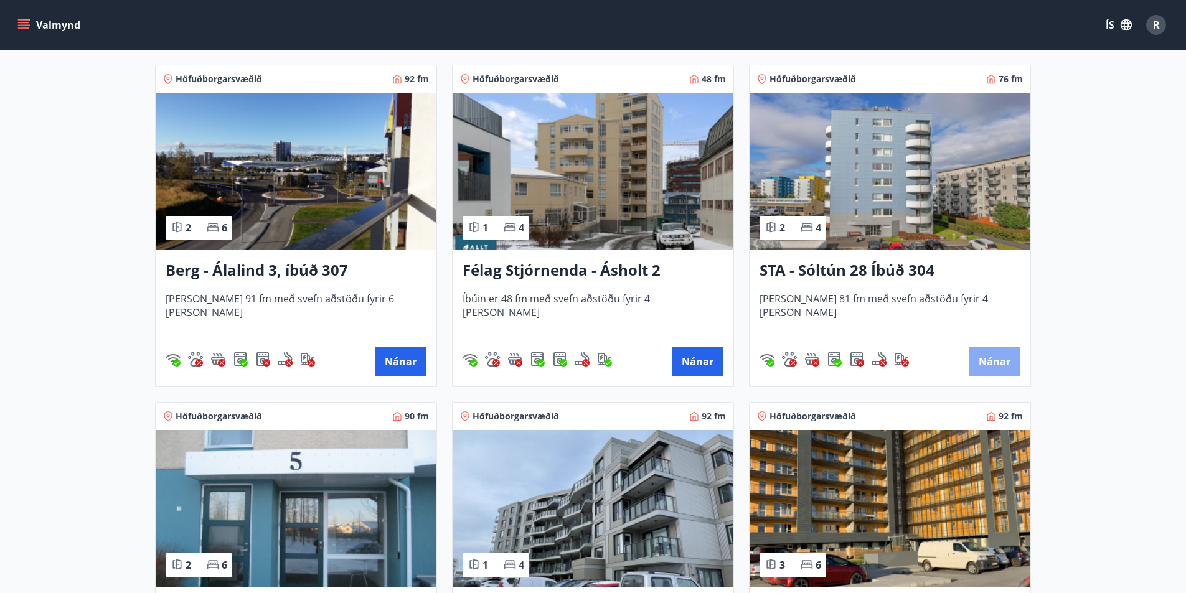
click at [991, 354] on button "Nánar" at bounding box center [995, 362] width 52 height 30
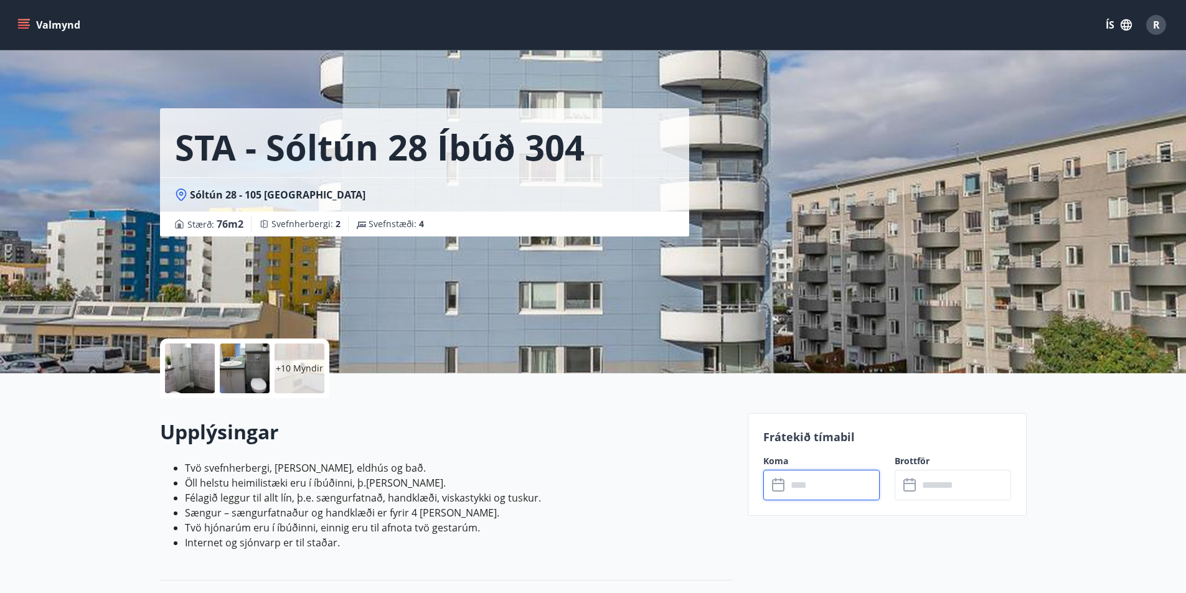
click at [836, 487] on input "text" at bounding box center [833, 485] width 93 height 31
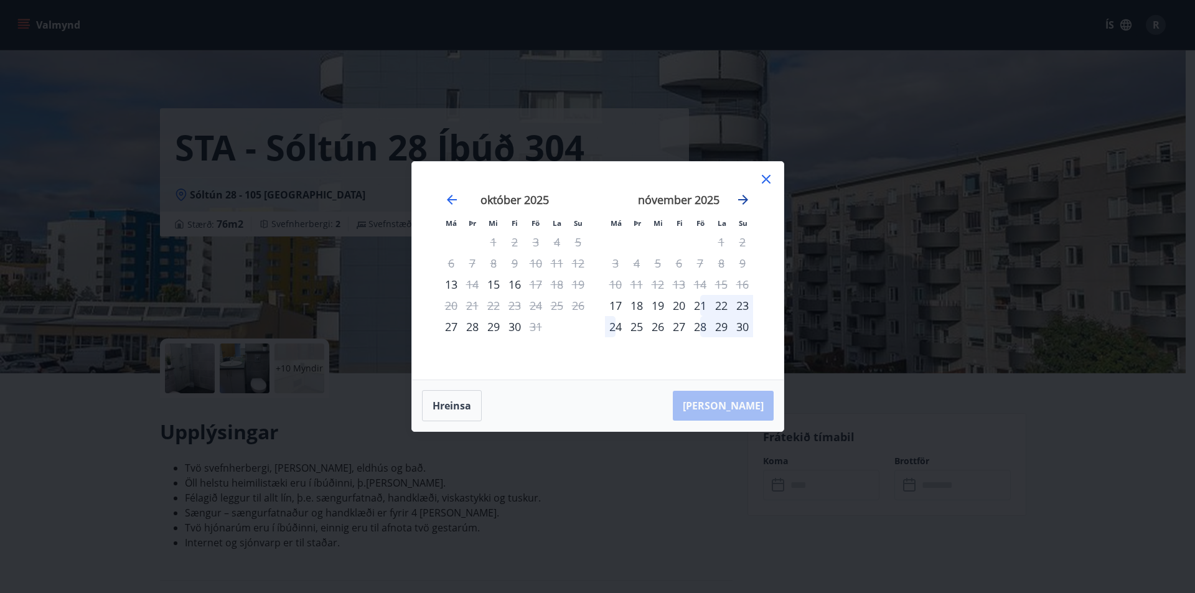
click at [740, 197] on icon "Move forward to switch to the next month." at bounding box center [743, 199] width 15 height 15
drag, startPoint x: 763, startPoint y: 175, endPoint x: 602, endPoint y: 359, distance: 244.9
click at [764, 175] on icon at bounding box center [766, 179] width 15 height 15
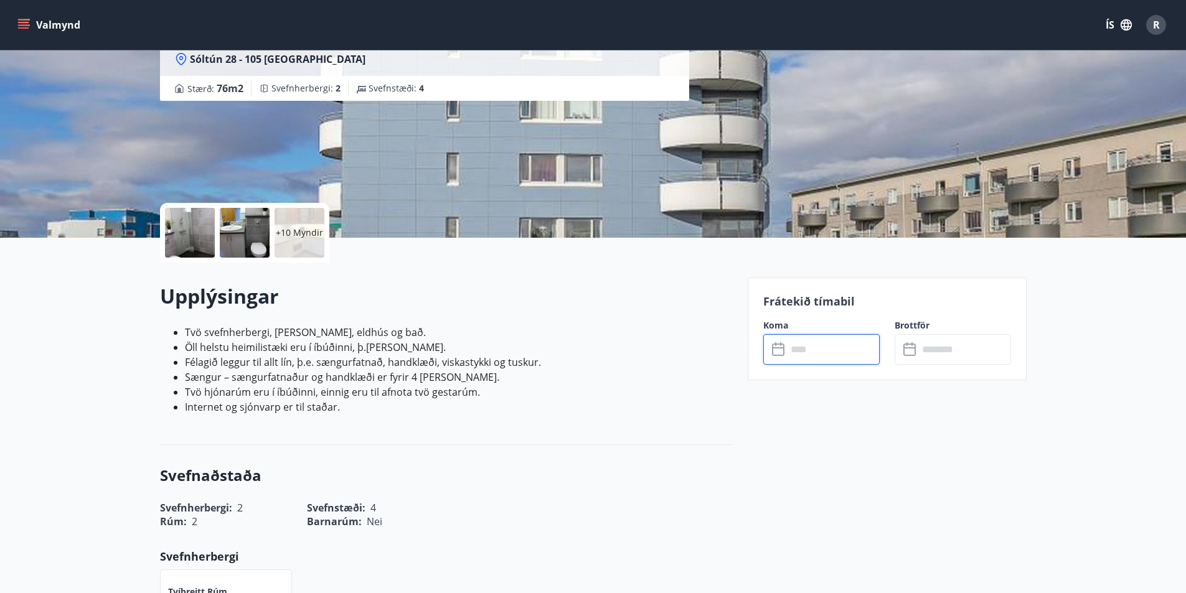
scroll to position [83, 0]
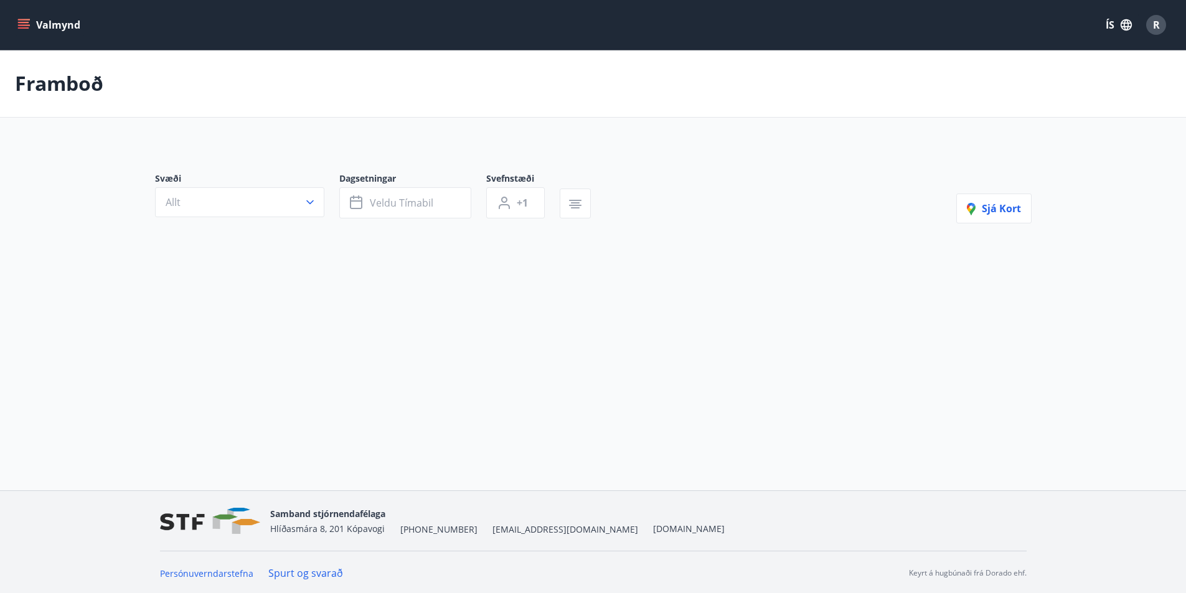
type input "*"
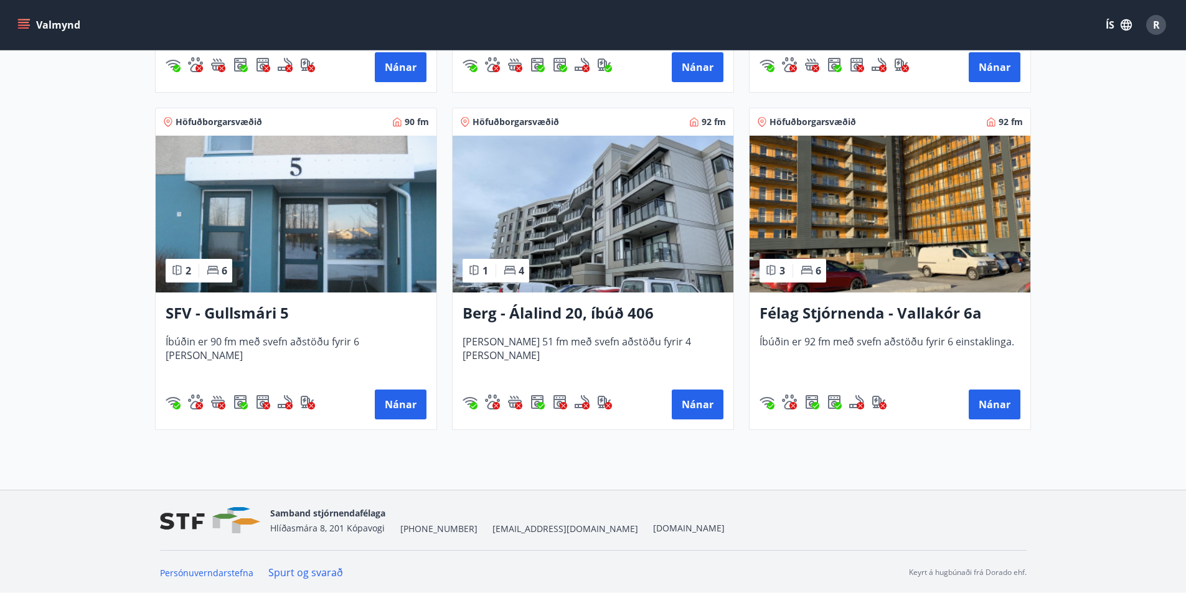
scroll to position [547, 0]
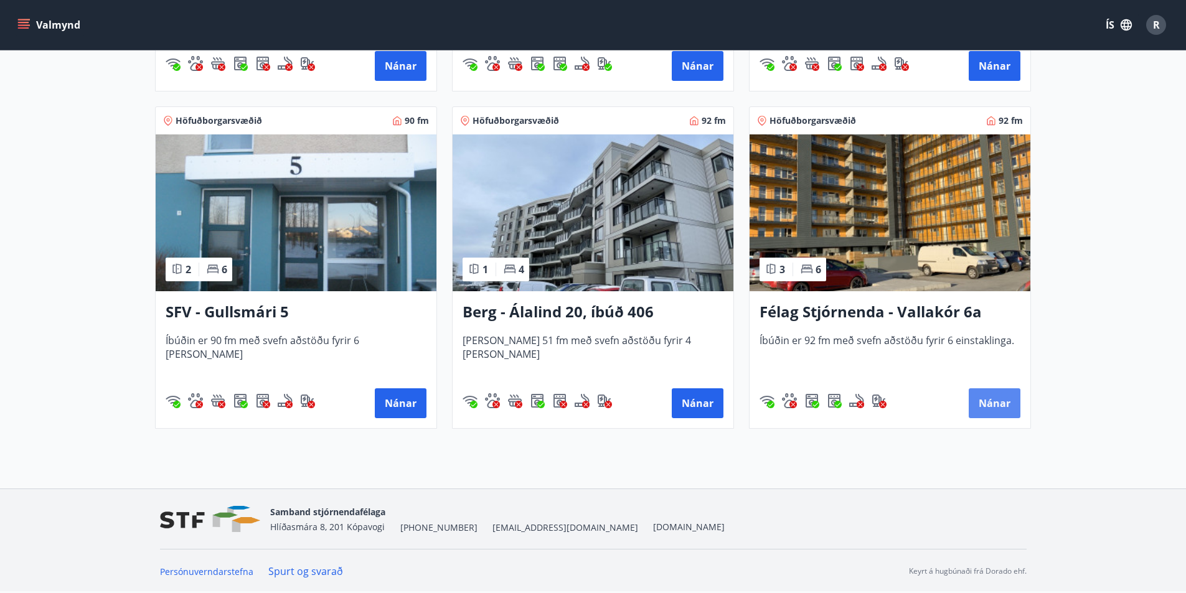
click at [992, 397] on button "Nánar" at bounding box center [995, 403] width 52 height 30
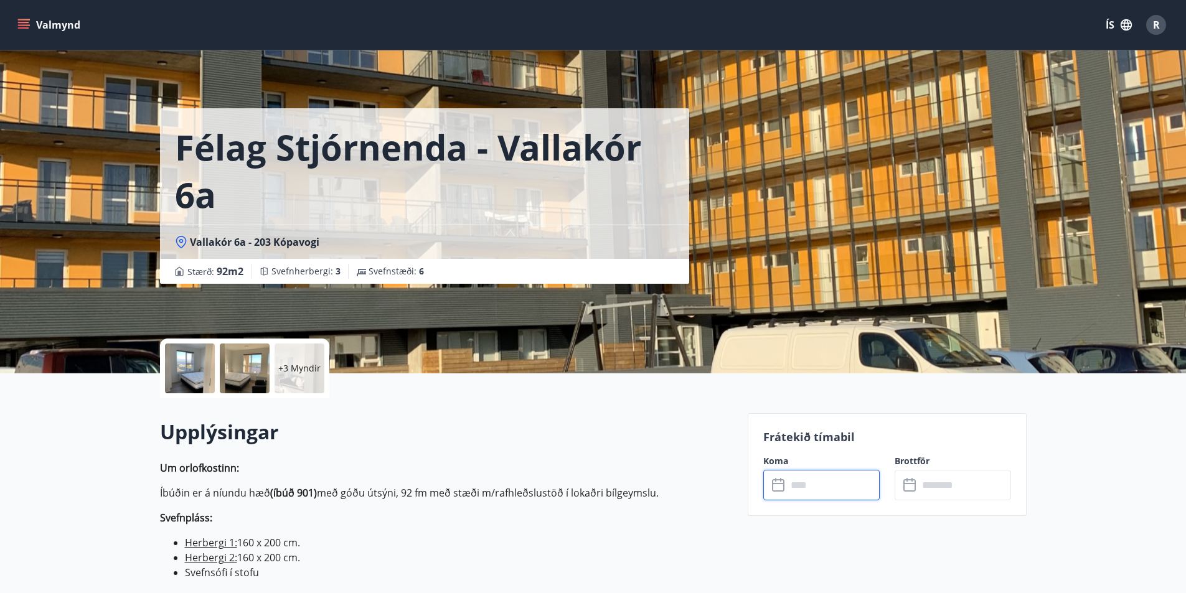
click at [847, 479] on input "text" at bounding box center [833, 485] width 93 height 31
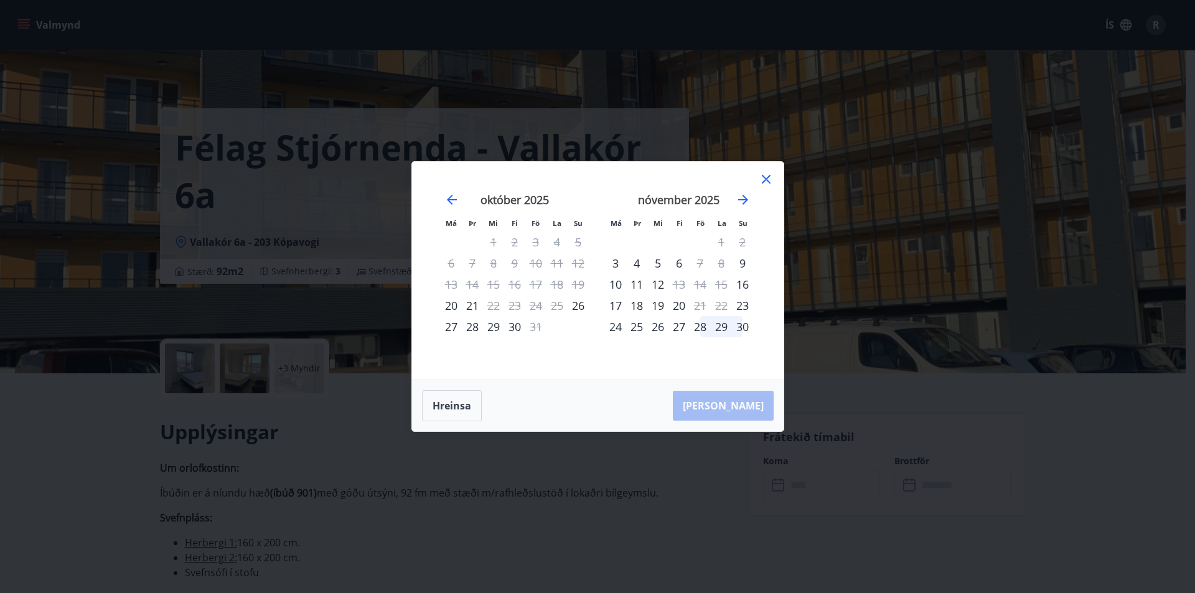
click at [766, 179] on icon at bounding box center [766, 179] width 9 height 9
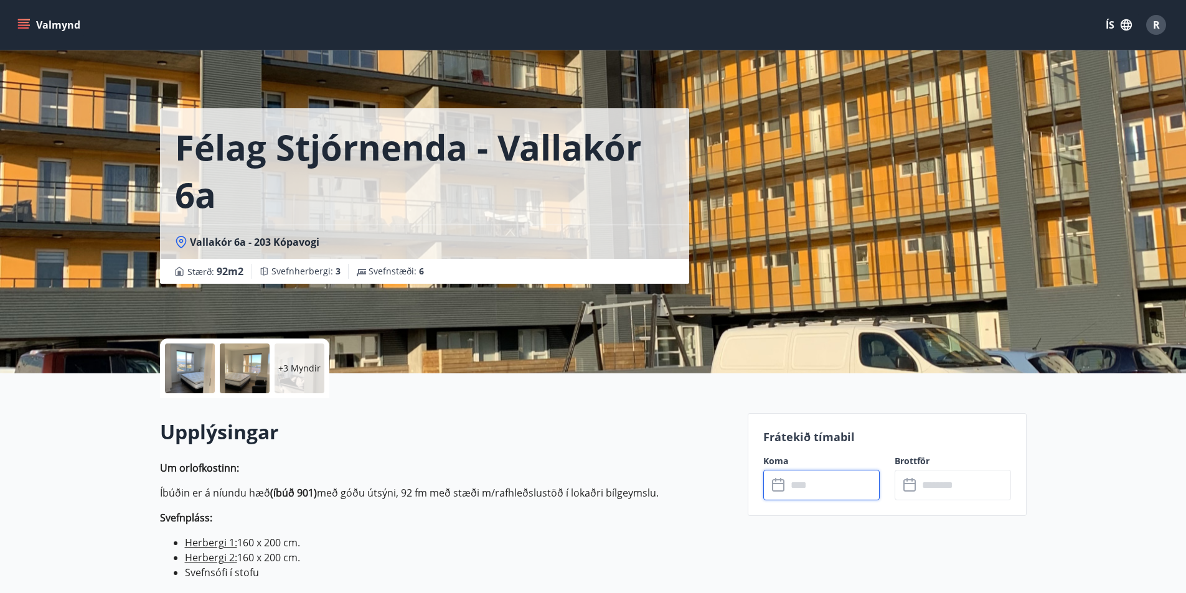
click at [824, 483] on input "text" at bounding box center [833, 485] width 93 height 31
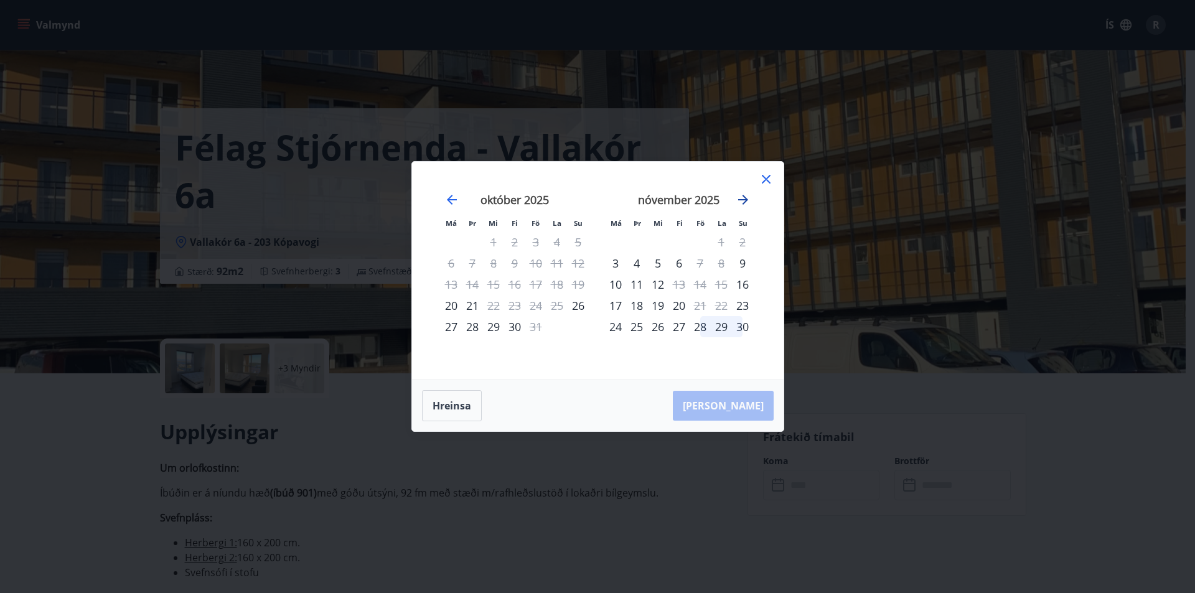
click at [740, 200] on icon "Move forward to switch to the next month." at bounding box center [743, 200] width 10 height 10
drag, startPoint x: 766, startPoint y: 177, endPoint x: 747, endPoint y: 306, distance: 130.2
click at [766, 177] on icon at bounding box center [766, 179] width 15 height 15
